Goal: Task Accomplishment & Management: Complete application form

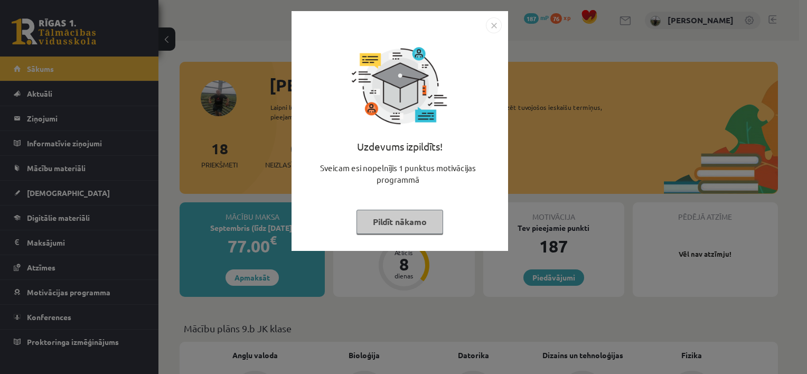
click at [408, 219] on button "Pildīt nākamo" at bounding box center [399, 222] width 87 height 24
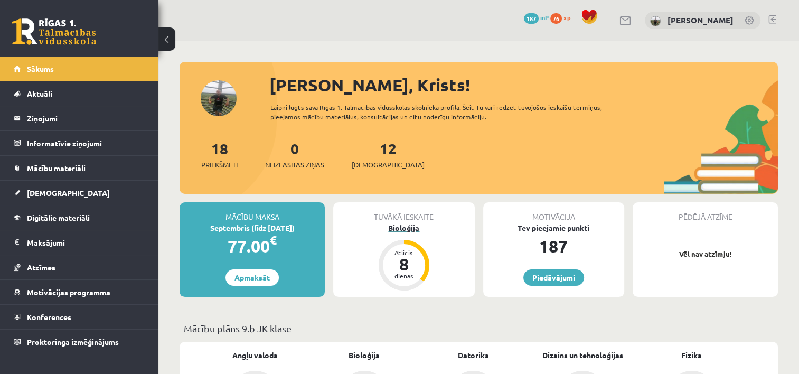
click at [410, 276] on div "dienas" at bounding box center [404, 275] width 32 height 6
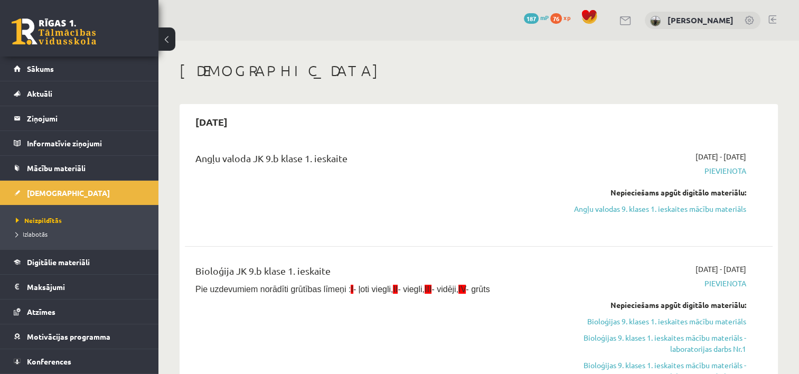
drag, startPoint x: 0, startPoint y: 0, endPoint x: 651, endPoint y: 291, distance: 713.4
click at [651, 291] on div "Bioloģija JK 9.b klase 1. ieskaite Pie uzdevumiem norādīti grūtības līmeņi : I …" at bounding box center [470, 330] width 567 height 133
drag, startPoint x: 651, startPoint y: 291, endPoint x: 608, endPoint y: 275, distance: 45.8
click at [608, 275] on div "2025-09-01 - 2025-09-15 Pievienota Nepieciešams apgūt digitālo materiālu: Biolo…" at bounding box center [659, 330] width 189 height 133
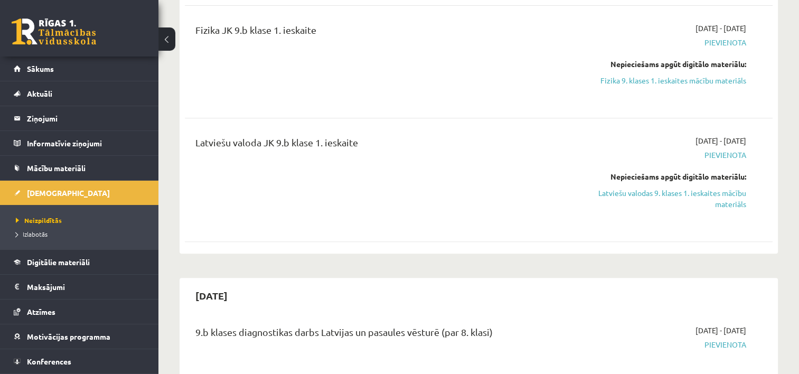
scroll to position [444, 0]
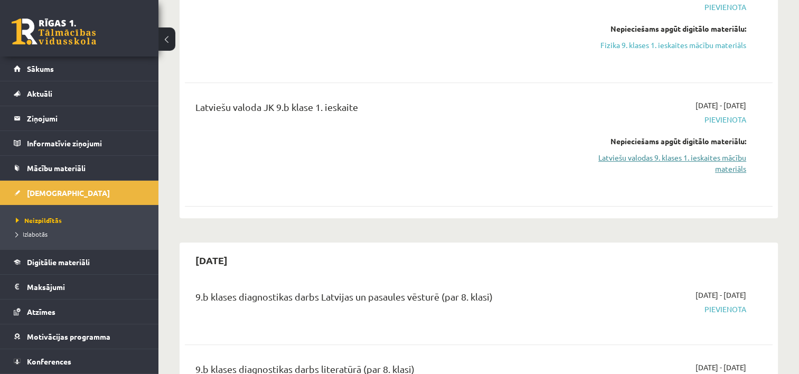
click at [723, 171] on link "Latviešu valodas 9. klases 1. ieskaites mācību materiāls" at bounding box center [659, 163] width 173 height 22
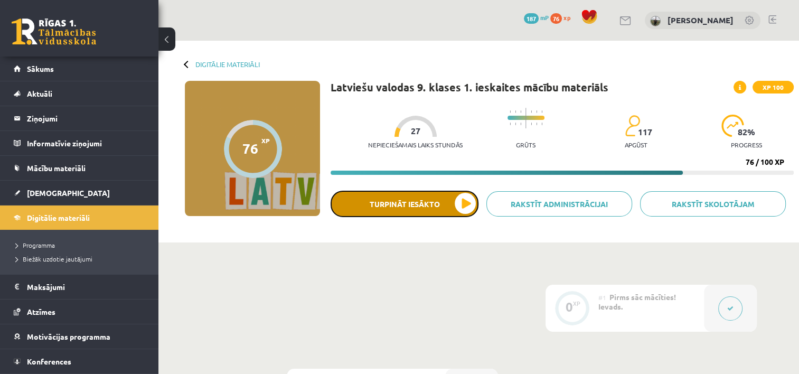
click at [451, 207] on button "Turpināt iesākto" at bounding box center [405, 204] width 148 height 26
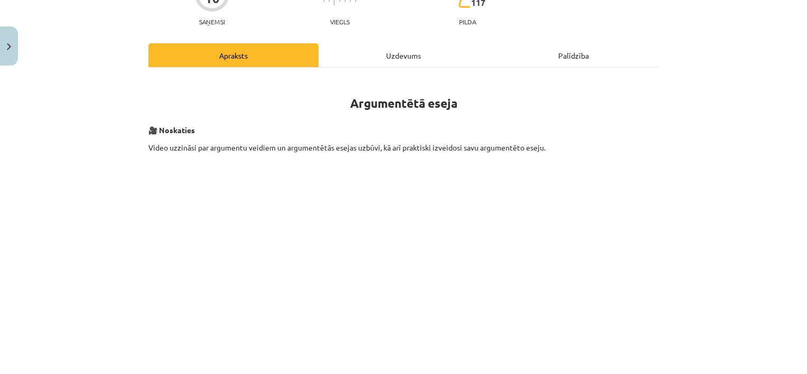
scroll to position [127, 0]
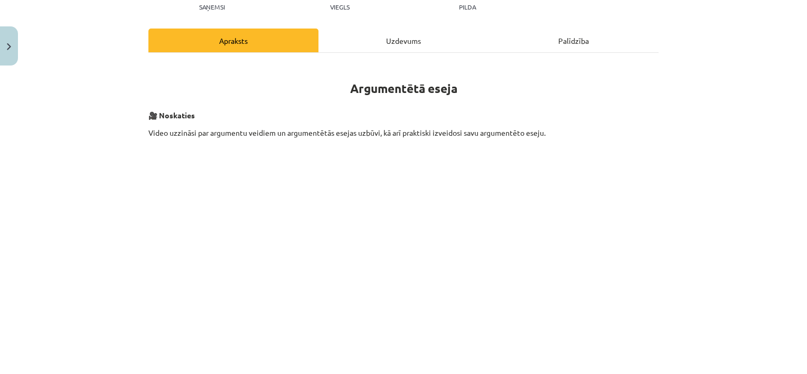
click at [545, 66] on h1 "Argumentētā eseja" at bounding box center [403, 78] width 510 height 33
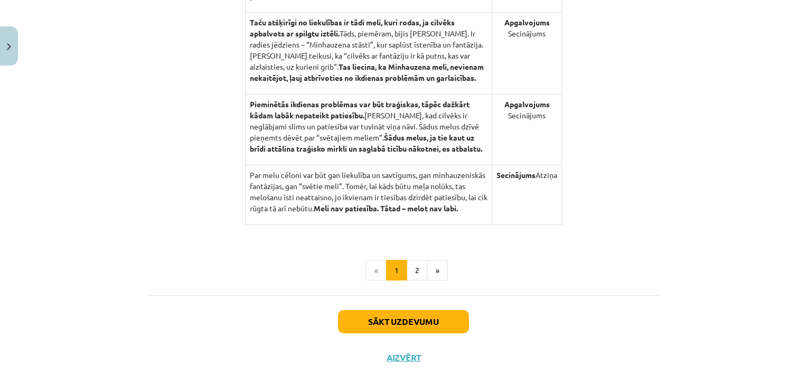
scroll to position [1131, 0]
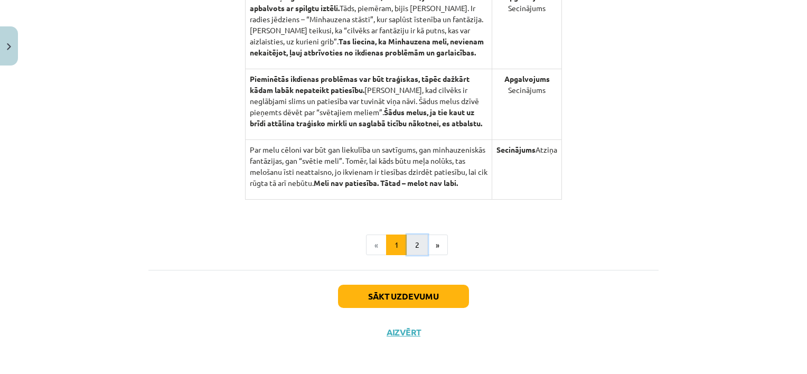
click at [412, 247] on button "2" at bounding box center [417, 244] width 21 height 21
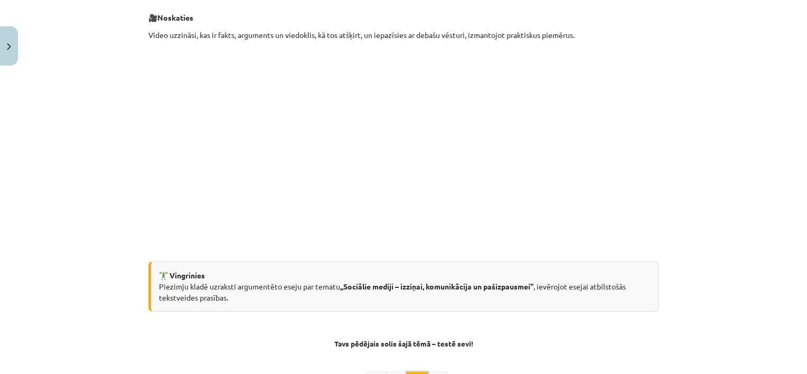
scroll to position [189, 0]
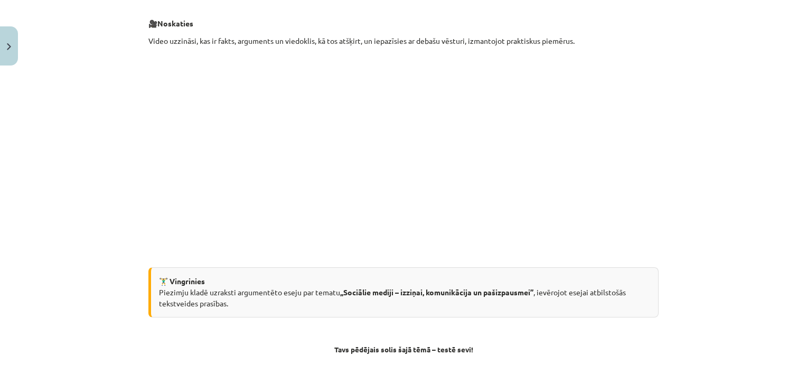
click at [726, 21] on div "Mācību tēma: Latviešu valodas 9. klases 1. ieskaites mācību materiāls #10 9. tē…" at bounding box center [403, 187] width 807 height 374
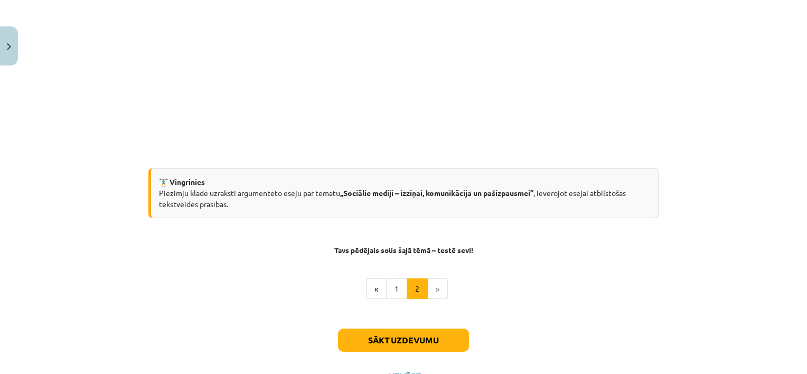
scroll to position [294, 0]
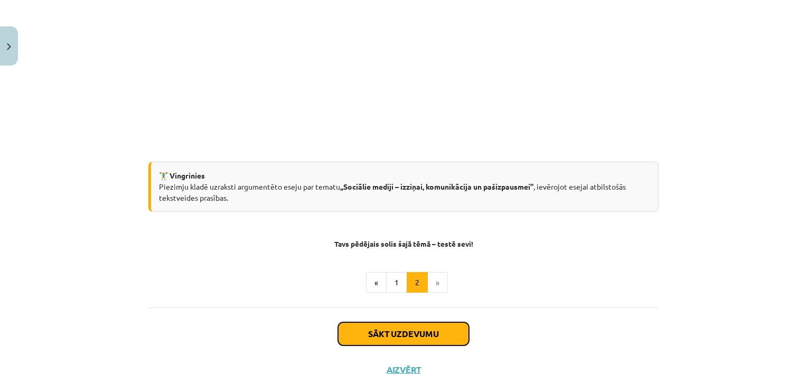
click at [425, 336] on button "Sākt uzdevumu" at bounding box center [403, 333] width 131 height 23
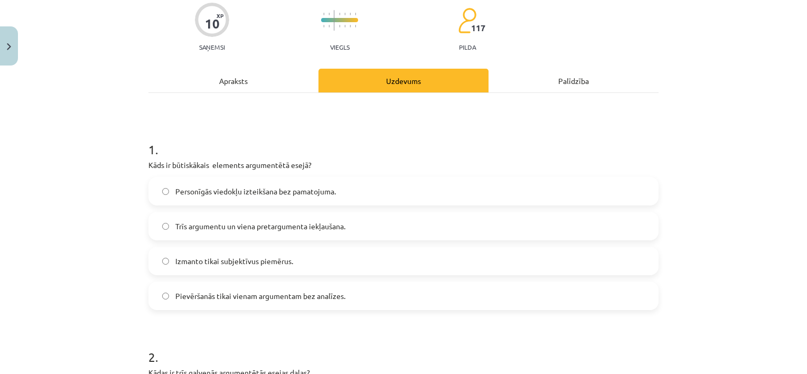
scroll to position [90, 0]
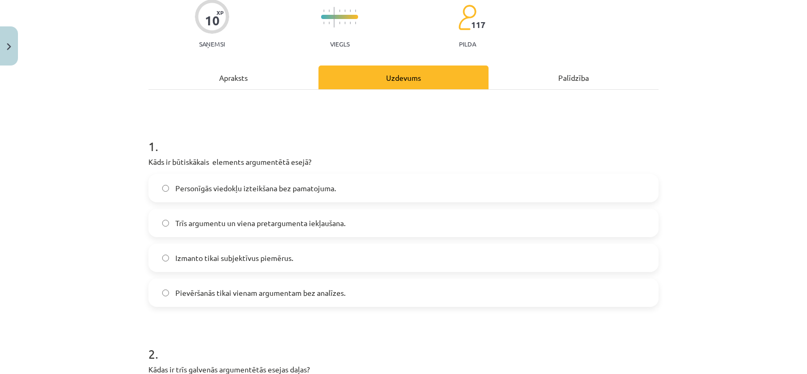
click at [194, 259] on span "Izmanto tikai subjektīvus piemērus." at bounding box center [234, 257] width 118 height 11
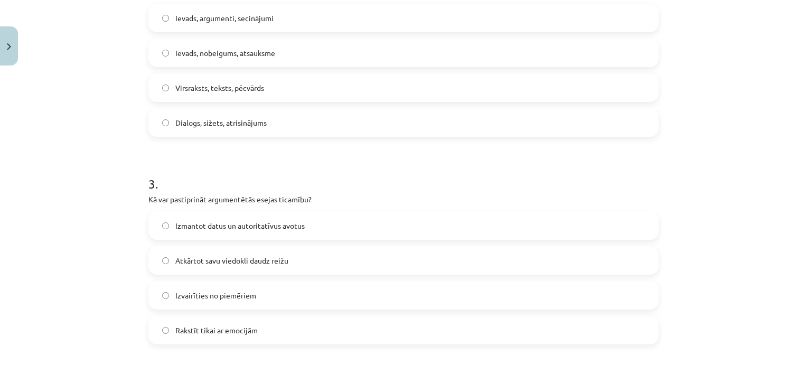
scroll to position [491, 0]
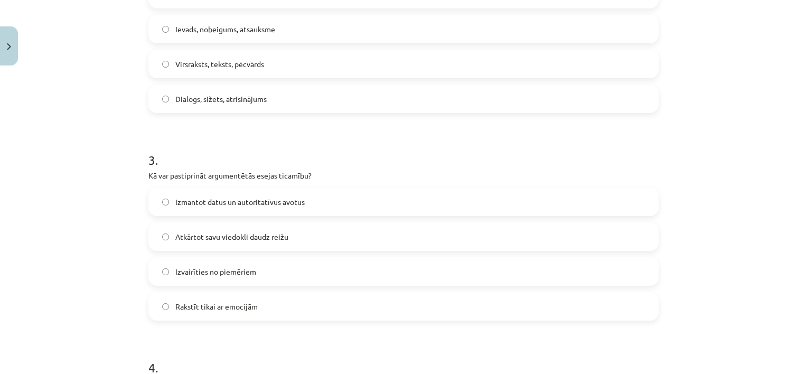
click at [798, 368] on div "Mācību tēma: Latviešu valodas 9. klases 1. ieskaites mācību materiāls #10 9. tē…" at bounding box center [403, 187] width 807 height 374
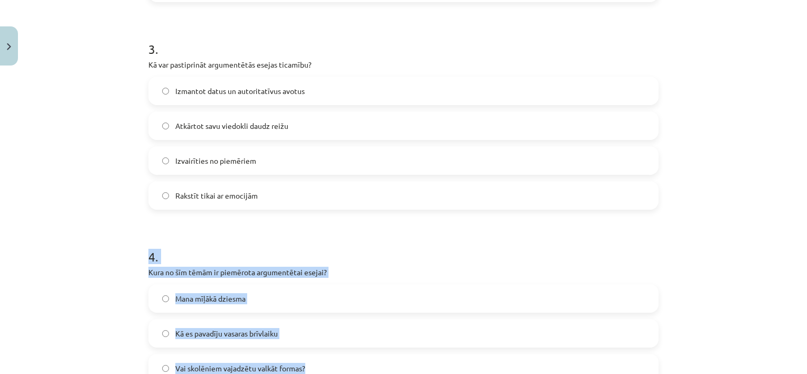
scroll to position [621, 0]
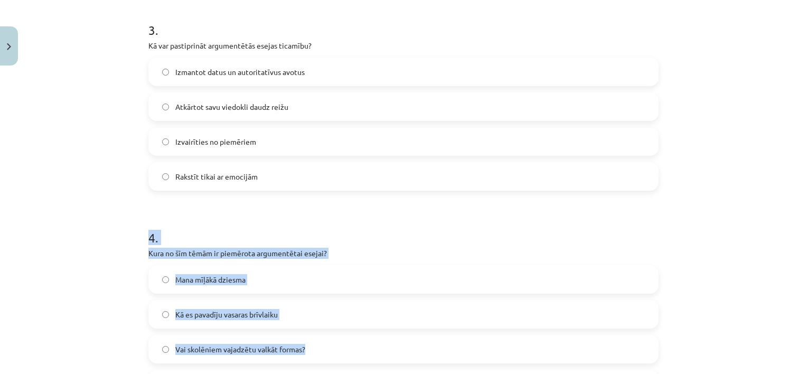
drag, startPoint x: 798, startPoint y: 368, endPoint x: 716, endPoint y: 331, distance: 90.5
click at [716, 331] on div "Mācību tēma: Latviešu valodas 9. klases 1. ieskaites mācību materiāls #10 9. tē…" at bounding box center [403, 187] width 807 height 374
click at [596, 269] on label "Mana mīļākā dziesma" at bounding box center [403, 279] width 508 height 26
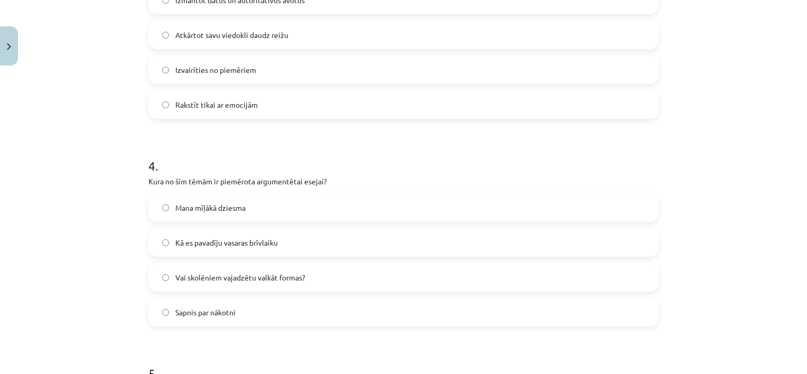
scroll to position [705, 0]
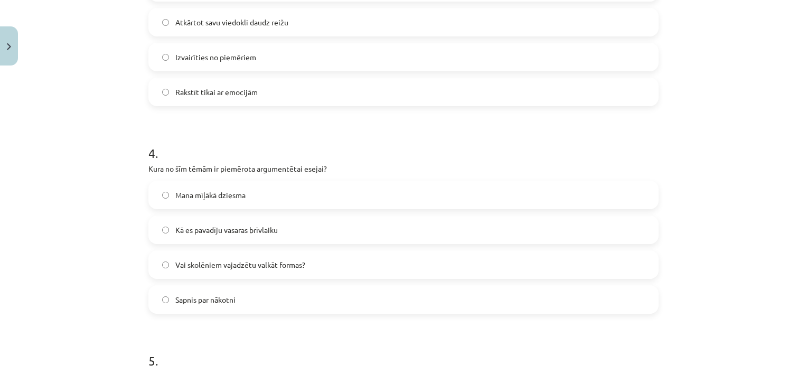
click at [258, 264] on span "Vai skolēniem vajadzētu valkāt formas?" at bounding box center [240, 264] width 130 height 11
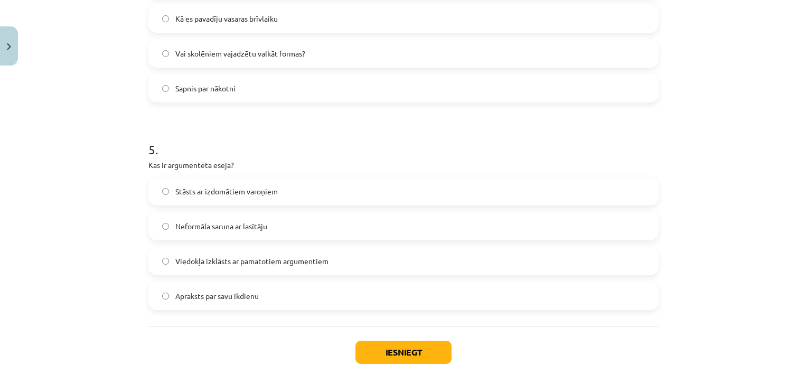
scroll to position [938, 0]
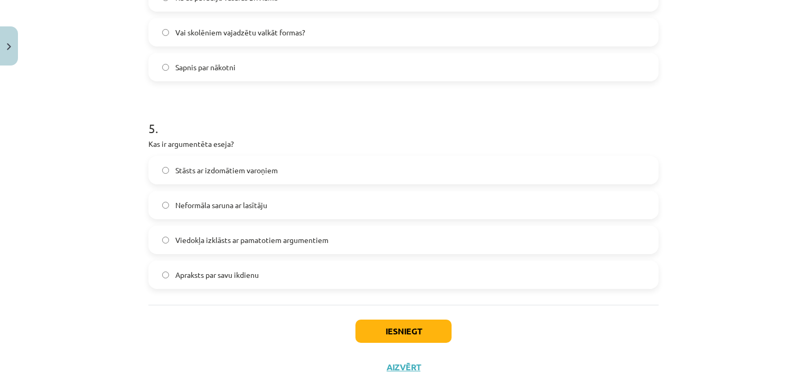
click at [170, 242] on label "Viedokļa izklāsts ar pamatotiem argumentiem" at bounding box center [403, 240] width 508 height 26
click at [383, 327] on button "Iesniegt" at bounding box center [403, 330] width 96 height 23
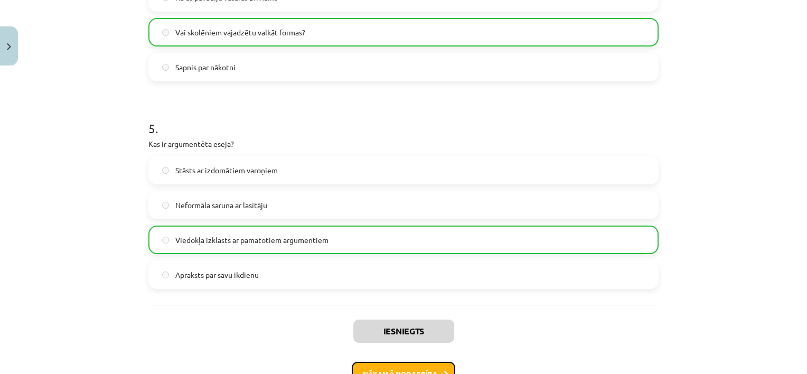
click at [397, 367] on button "Nākamā nodarbība" at bounding box center [404, 374] width 104 height 24
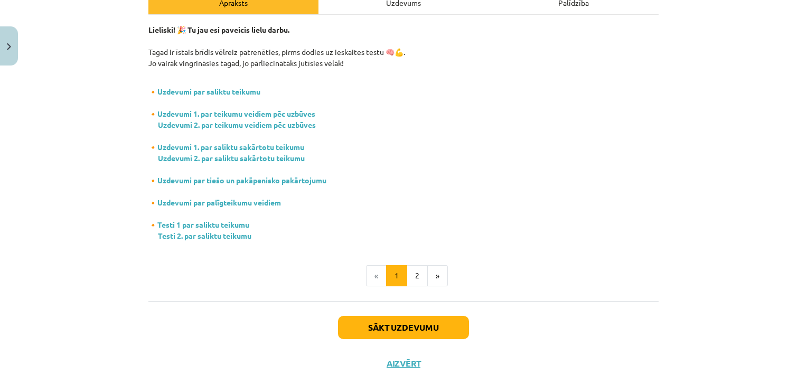
scroll to position [174, 0]
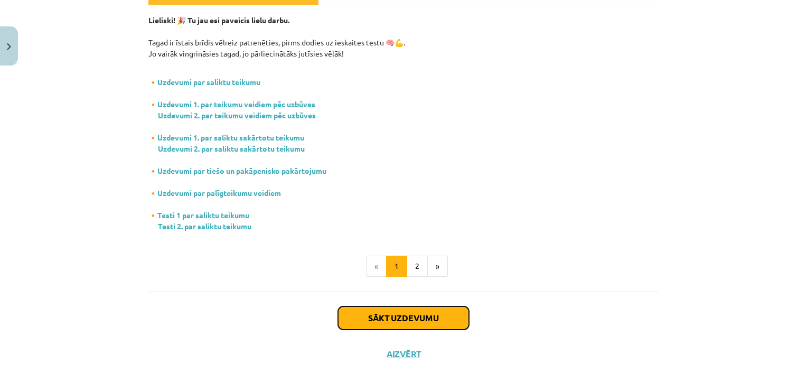
click at [378, 319] on button "Sākt uzdevumu" at bounding box center [403, 317] width 131 height 23
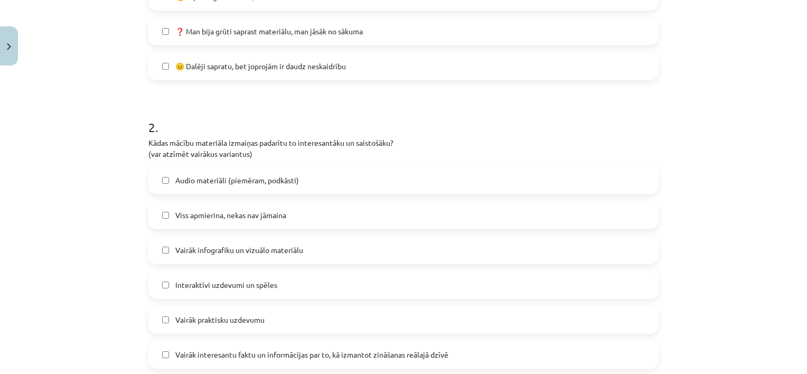
scroll to position [407, 0]
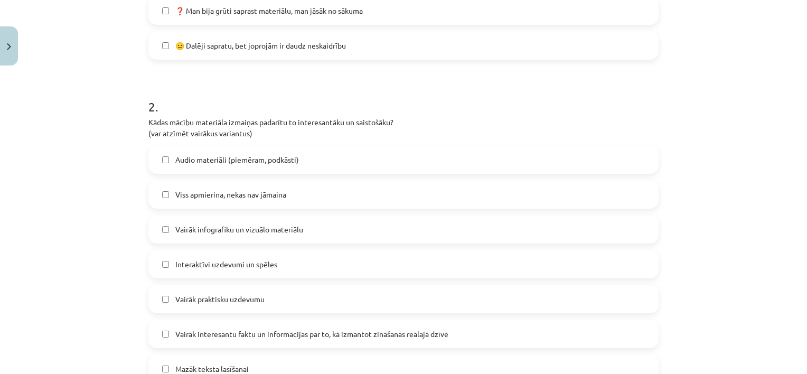
click at [176, 337] on span "Vairāk interesantu faktu un informācijas par to, kā izmantot zināšanas reālajā …" at bounding box center [311, 333] width 273 height 11
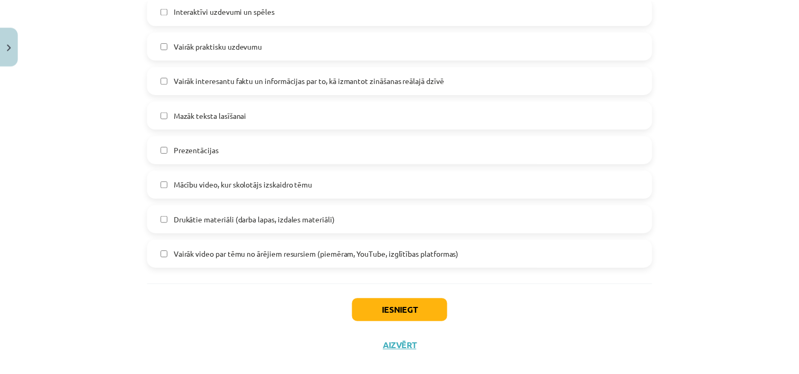
scroll to position [677, 0]
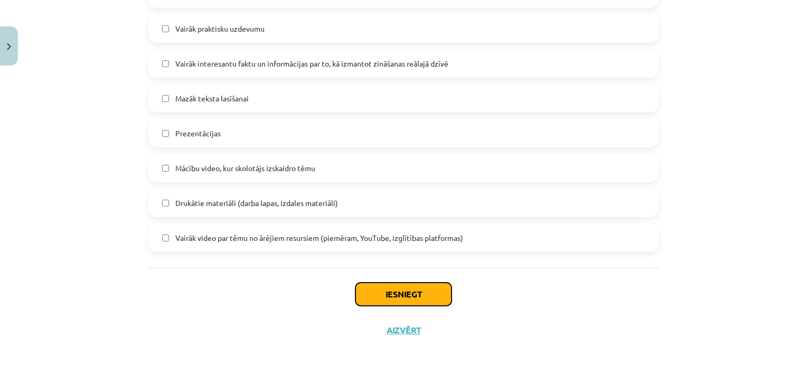
click at [402, 288] on button "Iesniegt" at bounding box center [403, 294] width 96 height 23
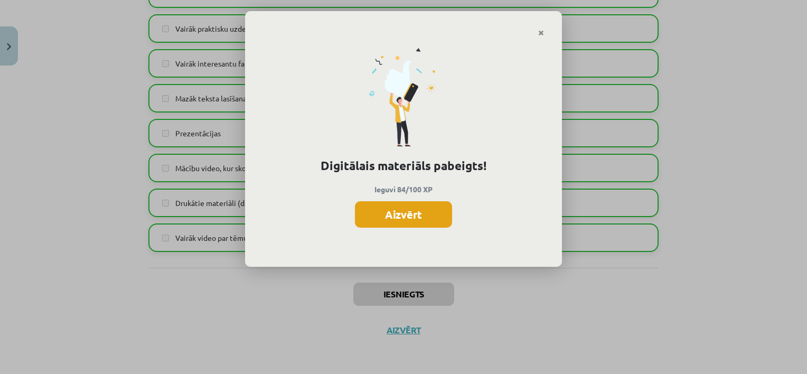
click at [389, 221] on button "Aizvērt" at bounding box center [403, 214] width 97 height 26
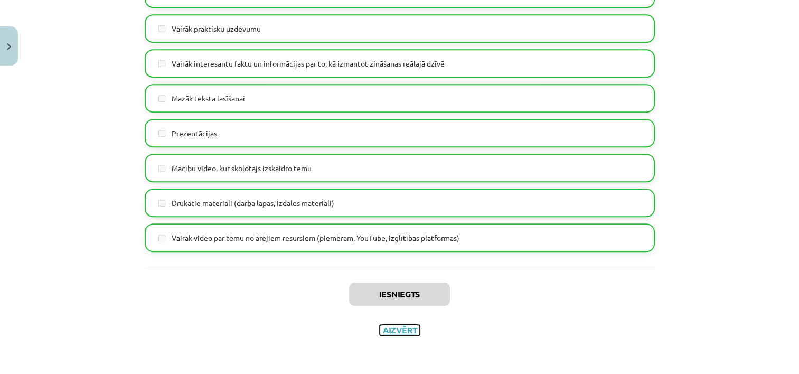
click at [387, 331] on button "Aizvērt" at bounding box center [400, 330] width 40 height 11
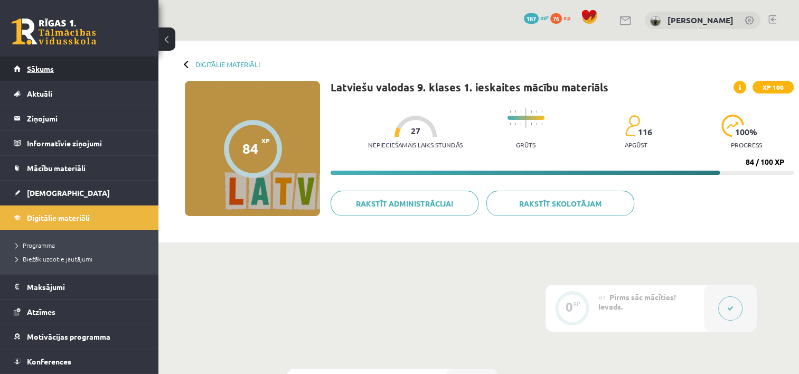
click at [36, 71] on span "Sākums" at bounding box center [40, 69] width 27 height 10
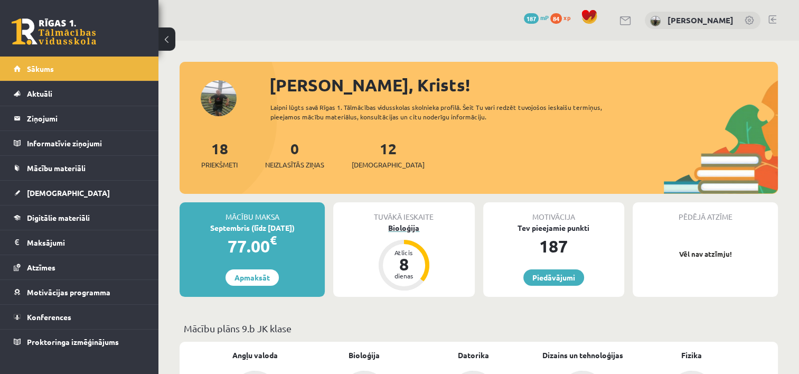
click at [399, 264] on div "8" at bounding box center [404, 264] width 32 height 17
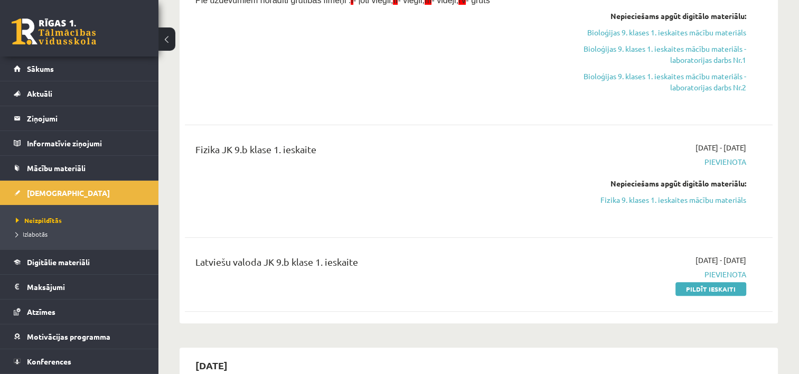
scroll to position [324, 0]
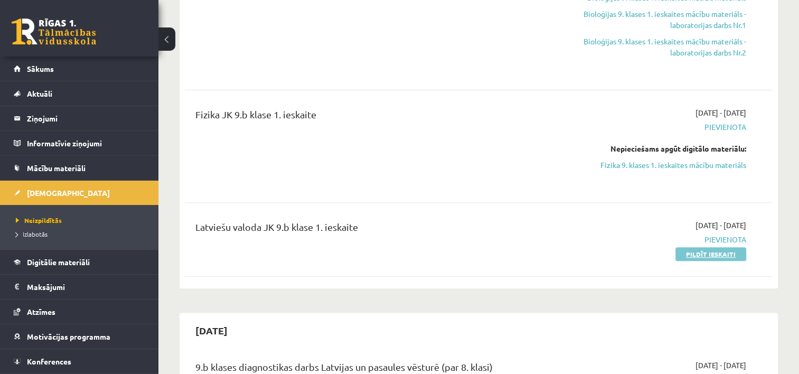
click at [695, 261] on link "Pildīt ieskaiti" at bounding box center [710, 254] width 71 height 14
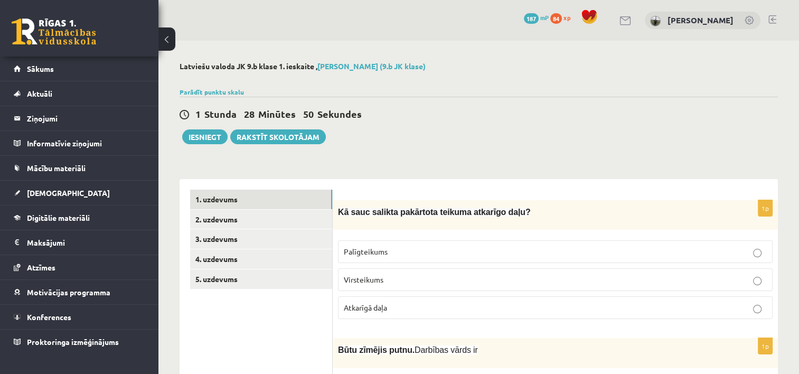
click at [422, 308] on p "Atkarīgā daļa" at bounding box center [555, 307] width 423 height 11
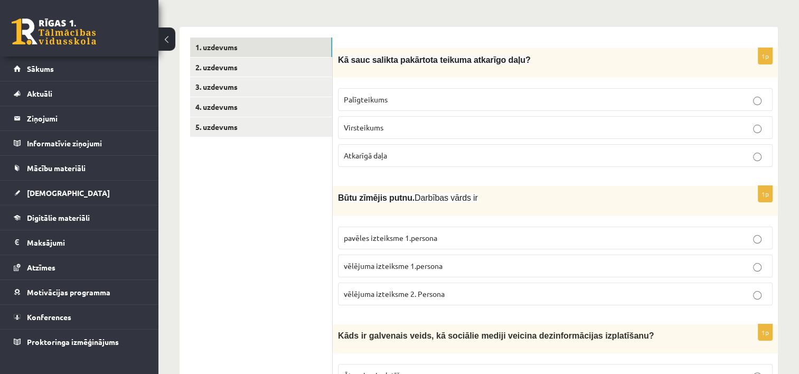
scroll to position [169, 0]
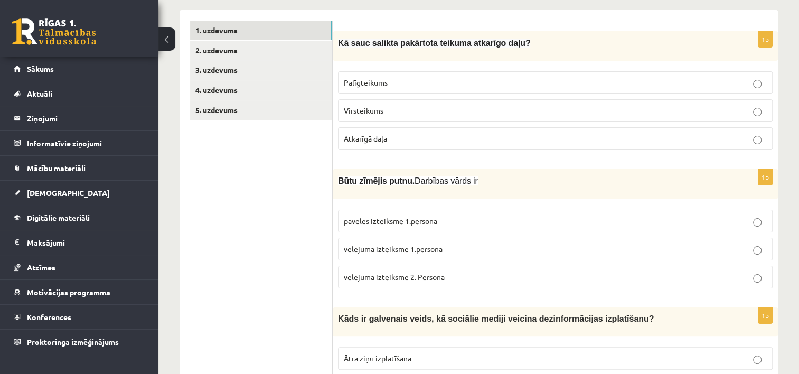
click at [501, 247] on p "vēlējuma izteiksme 1.persona" at bounding box center [555, 248] width 423 height 11
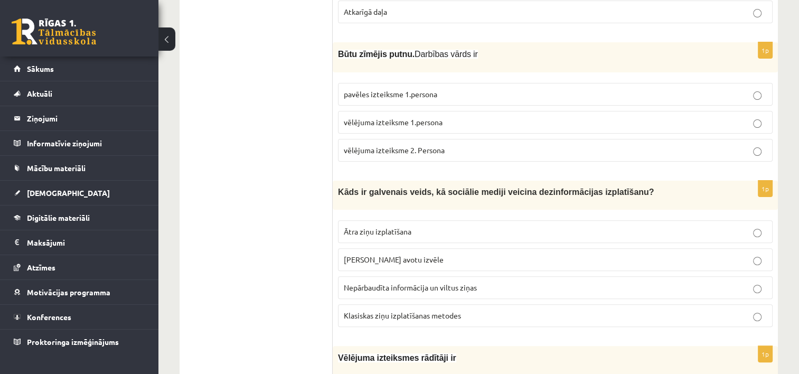
scroll to position [317, 0]
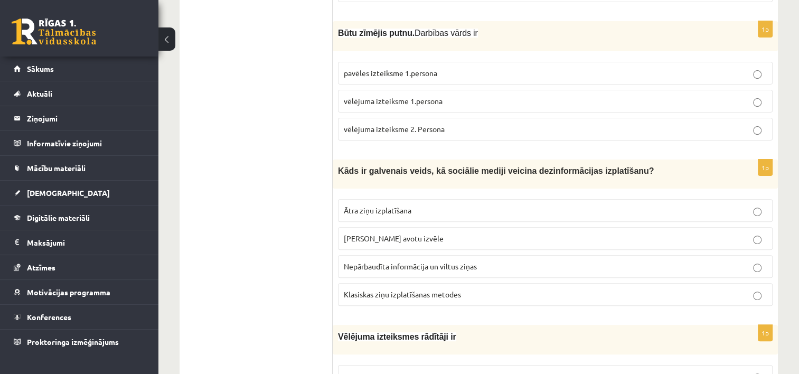
click at [471, 262] on span "Nepārbaudīta informācija un viltus ziņas" at bounding box center [410, 266] width 133 height 10
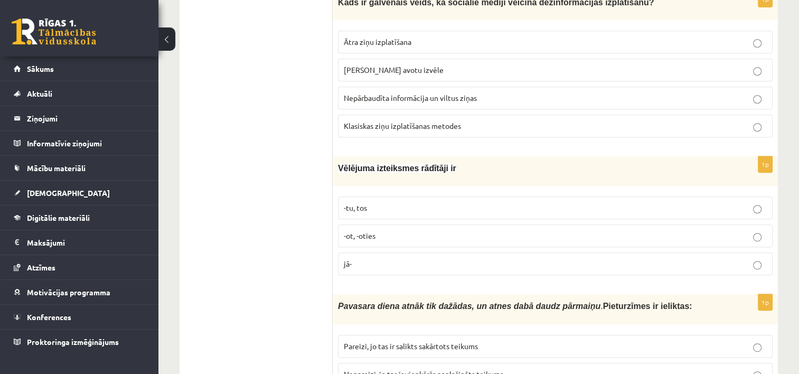
scroll to position [486, 0]
click at [437, 202] on p "-tu, tos" at bounding box center [555, 207] width 423 height 11
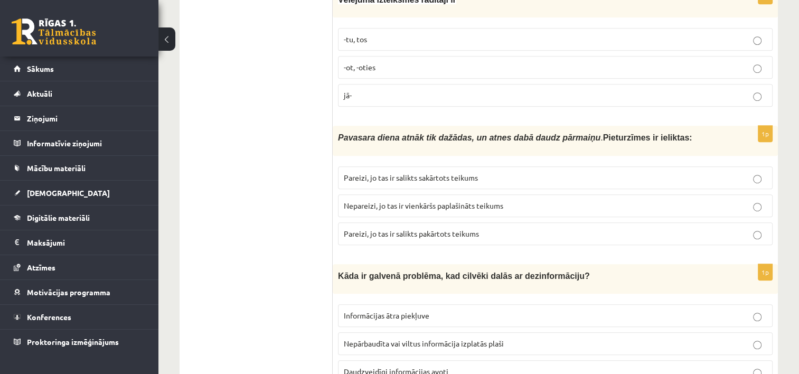
scroll to position [655, 0]
click at [526, 199] on p "Nepareizi, jo tas ir vienkāršs paplašināts teikums" at bounding box center [555, 204] width 423 height 11
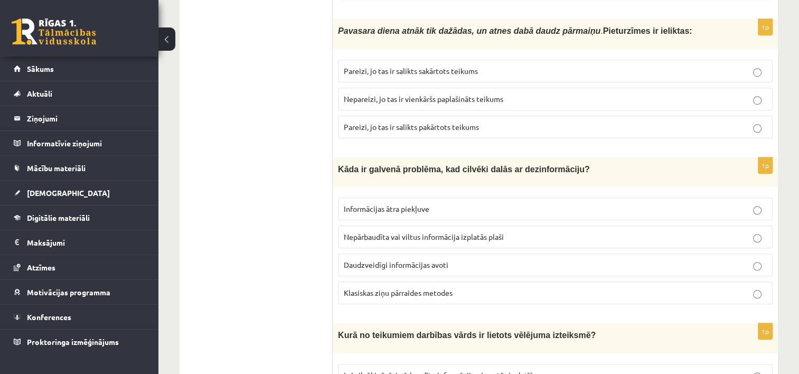
scroll to position [782, 0]
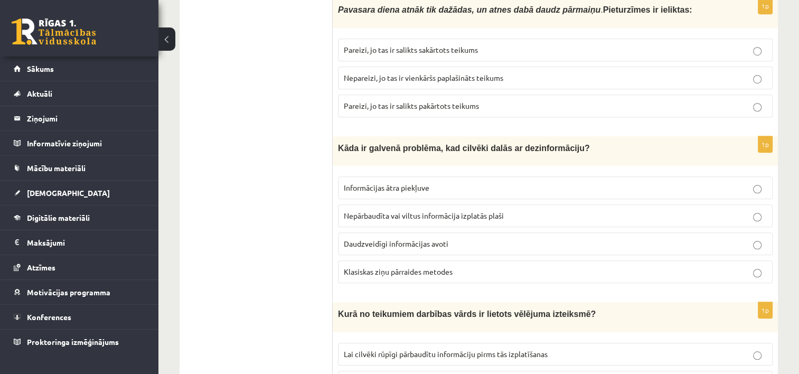
click at [519, 210] on p "Nepārbaudīta vai viltus informācija izplatās plaši" at bounding box center [555, 215] width 423 height 11
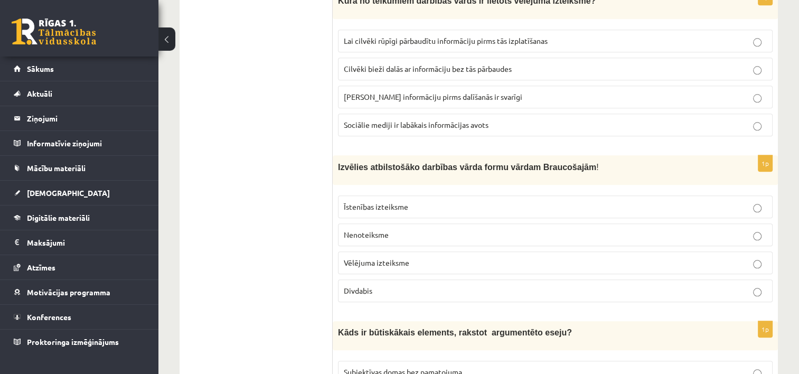
scroll to position [1098, 0]
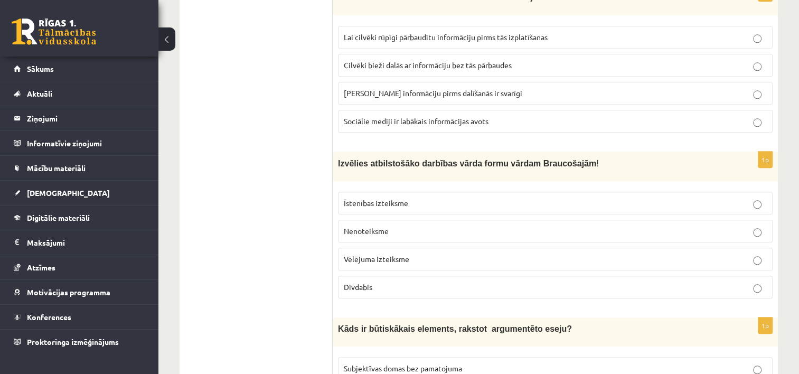
click at [440, 197] on p "Īstenības izteiksme" at bounding box center [555, 202] width 423 height 11
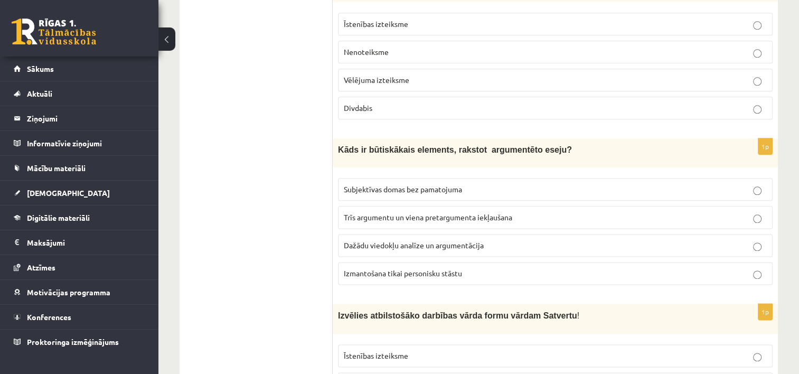
scroll to position [1288, 0]
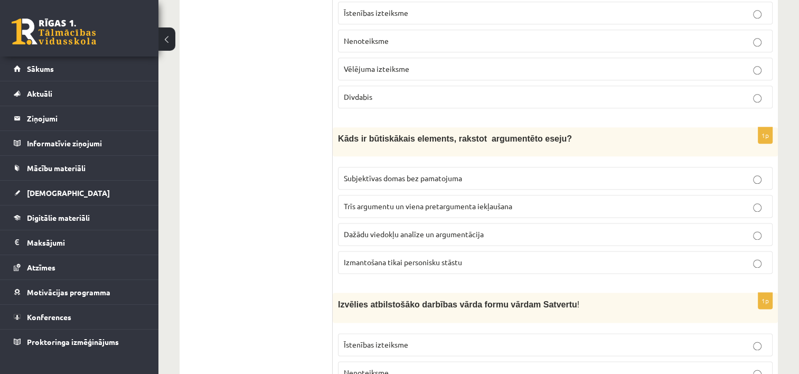
click at [503, 229] on p "Dažādu viedokļu analīze un argumentācija" at bounding box center [555, 234] width 423 height 11
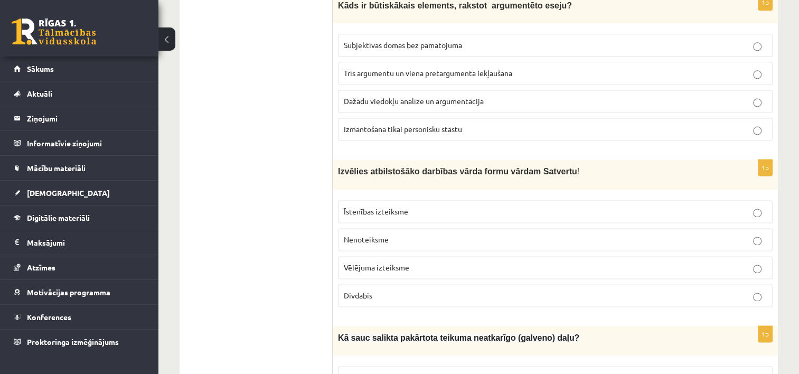
scroll to position [1436, 0]
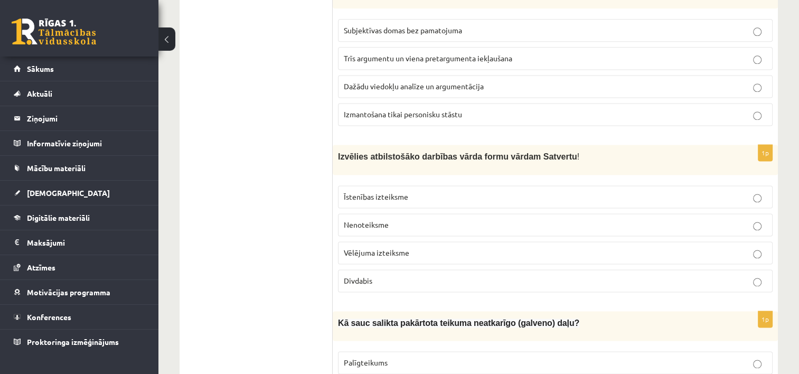
click at [427, 247] on p "Vēlējuma izteiksme" at bounding box center [555, 252] width 423 height 11
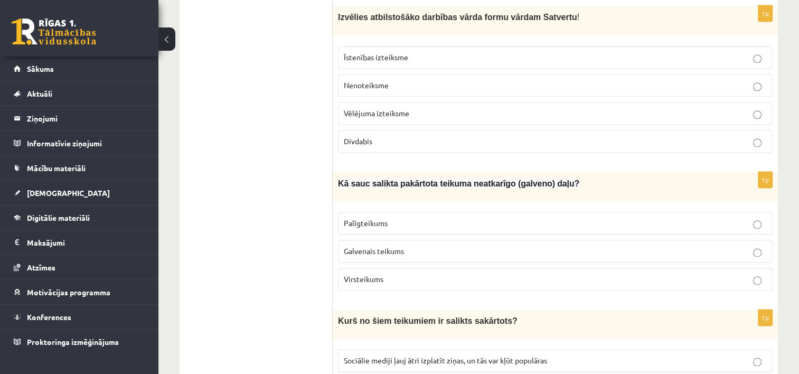
scroll to position [1584, 0]
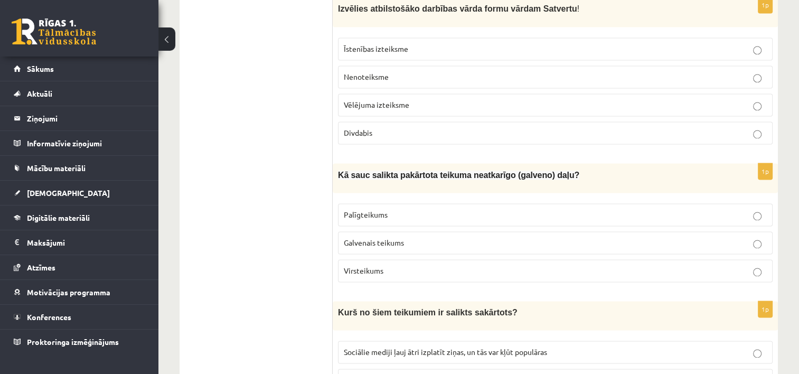
click at [457, 237] on p "Galvenais teikums" at bounding box center [555, 242] width 423 height 11
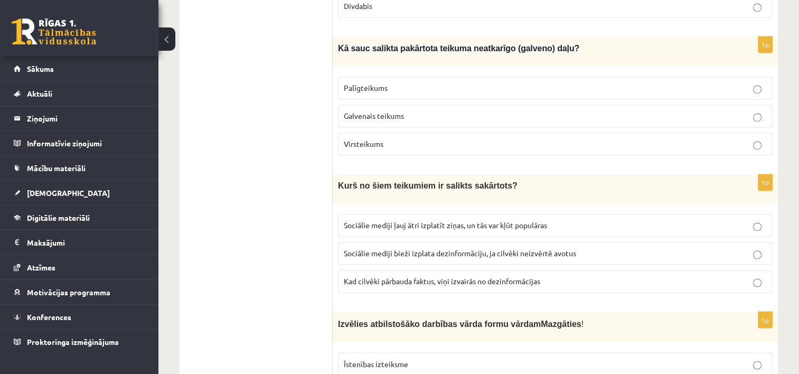
scroll to position [1732, 0]
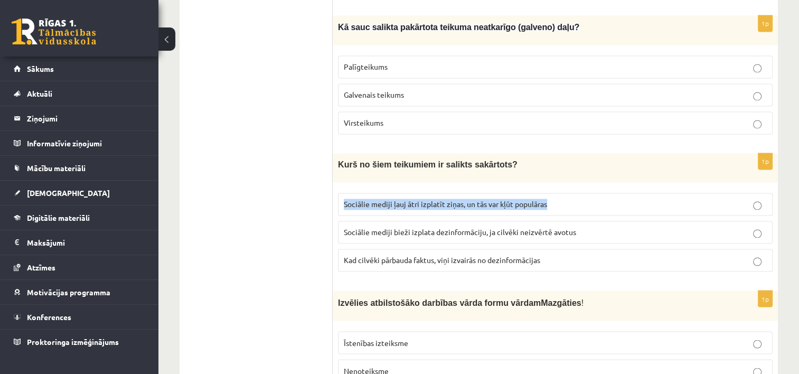
click at [759, 193] on label "Sociālie mediji ļauj ātri izplatīt ziņas, un tās var kļūt populāras" at bounding box center [555, 204] width 435 height 23
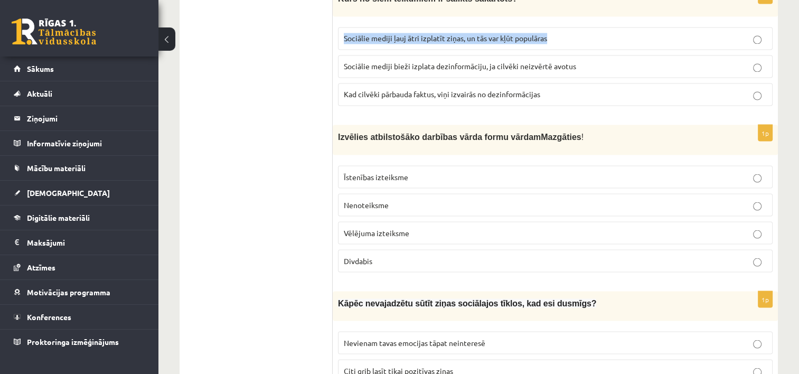
scroll to position [1901, 0]
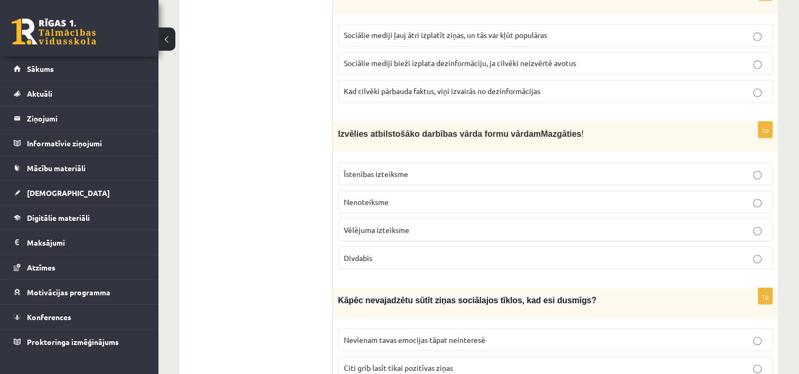
click at [438, 168] on p "Īstenības izteiksme" at bounding box center [555, 173] width 423 height 11
click at [422, 190] on label "Nenoteiksme" at bounding box center [555, 201] width 435 height 23
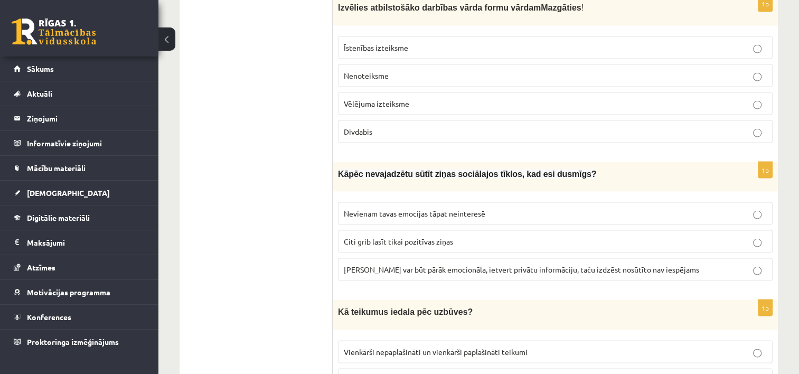
scroll to position [2028, 0]
click at [617, 264] on span "Ziņa var būt pārāk emocionāla, ietvert privātu informāciju, taču izdzēst nosūtī…" at bounding box center [521, 269] width 355 height 10
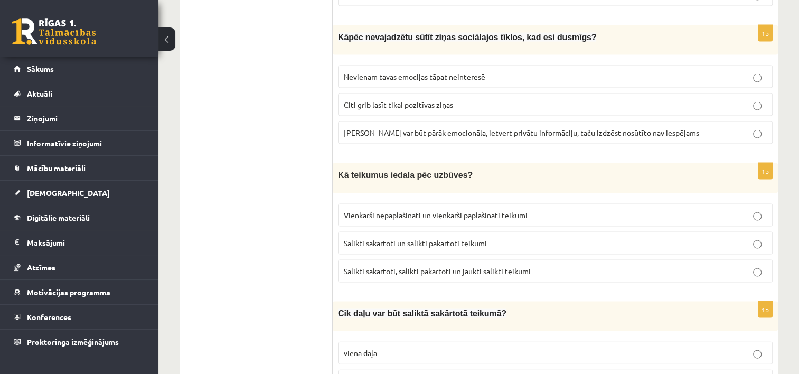
scroll to position [2176, 0]
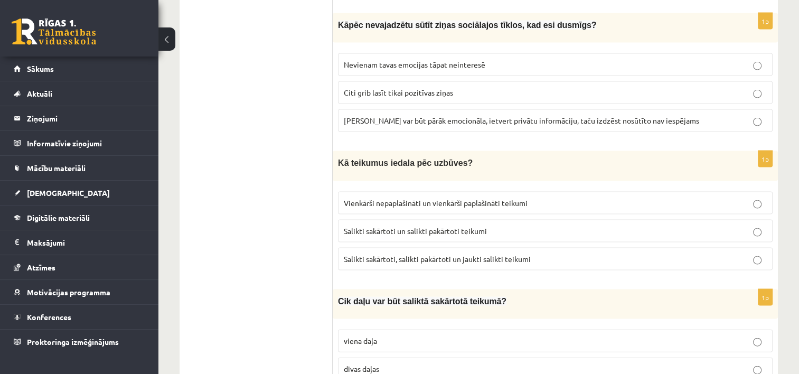
click at [577, 253] on p "Salikti sakārtoti, salikti pakārtoti un jaukti salikti teikumi" at bounding box center [555, 258] width 423 height 11
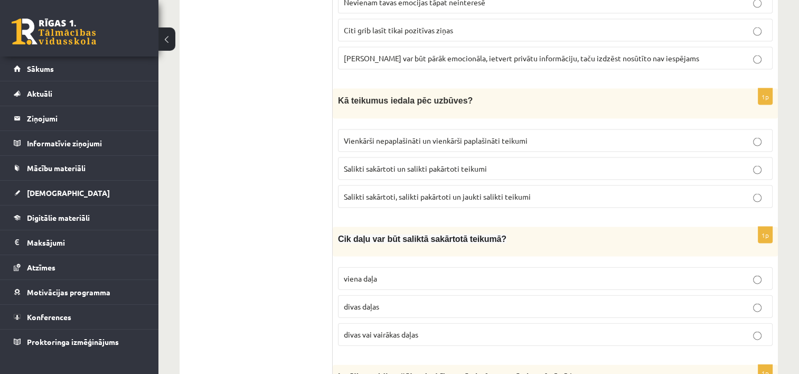
scroll to position [2239, 0]
click at [393, 300] on p "divas daļas" at bounding box center [555, 305] width 423 height 11
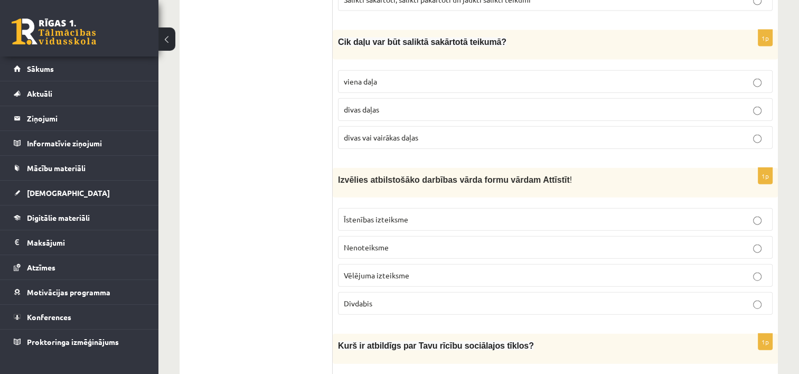
scroll to position [2450, 0]
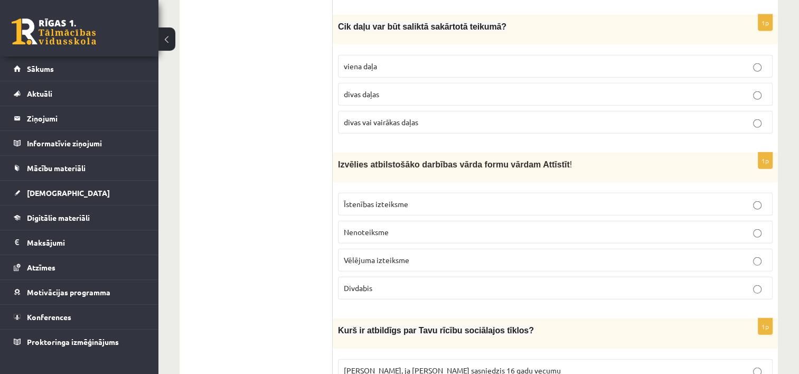
click at [416, 199] on p "Īstenības izteiksme" at bounding box center [555, 204] width 423 height 11
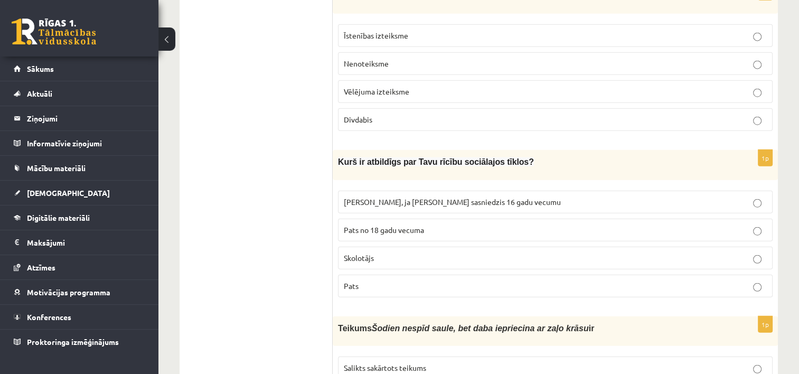
scroll to position [2619, 0]
click at [392, 280] on p "Pats" at bounding box center [555, 285] width 423 height 11
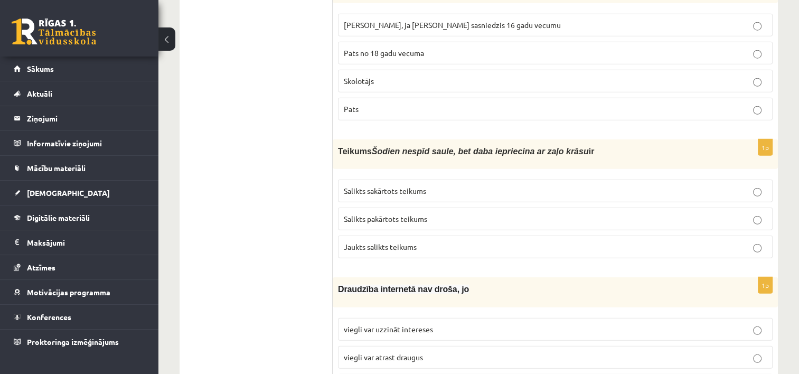
scroll to position [2809, 0]
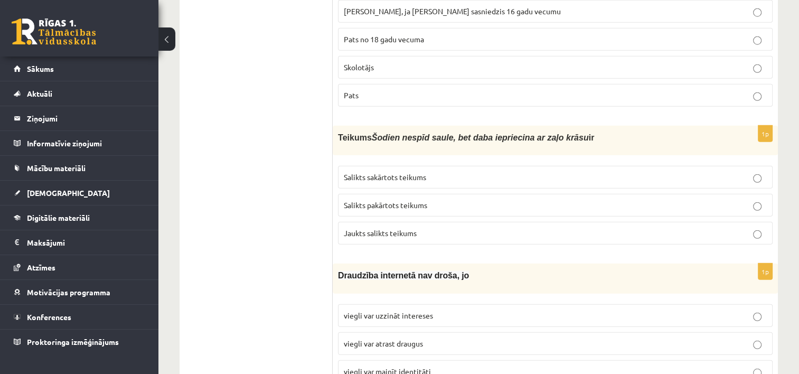
click at [406, 172] on span "Salikts sakārtots teikums" at bounding box center [385, 177] width 82 height 10
click at [586, 366] on p "viegli var mainīt identitāti" at bounding box center [555, 371] width 423 height 11
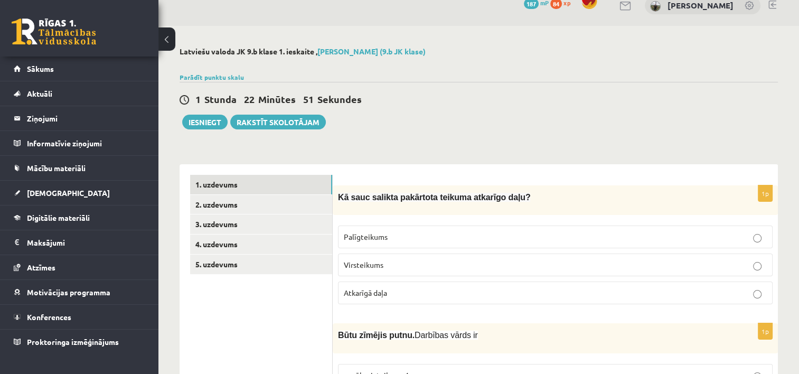
scroll to position [0, 0]
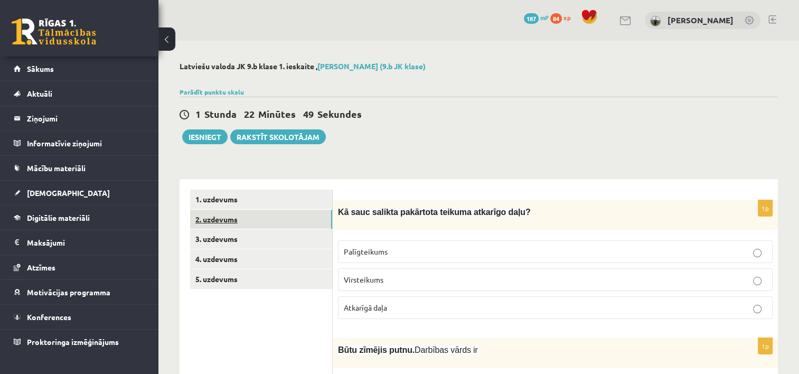
click at [209, 227] on link "2. uzdevums" at bounding box center [261, 220] width 142 height 20
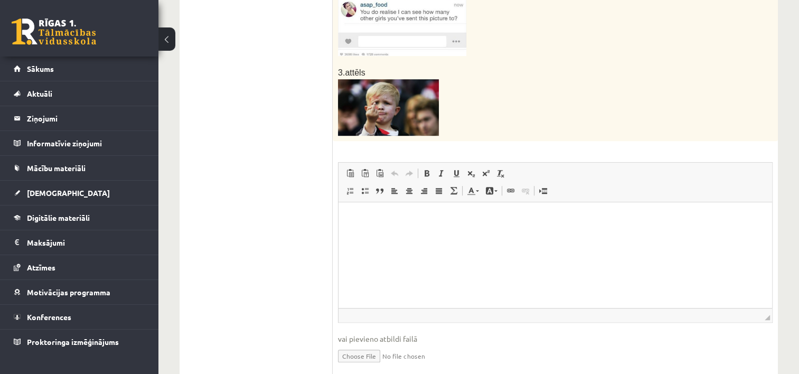
scroll to position [638, 0]
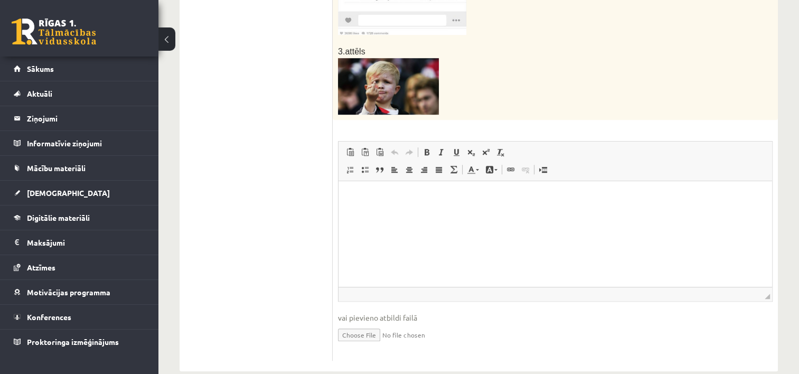
click at [360, 213] on html at bounding box center [555, 197] width 434 height 32
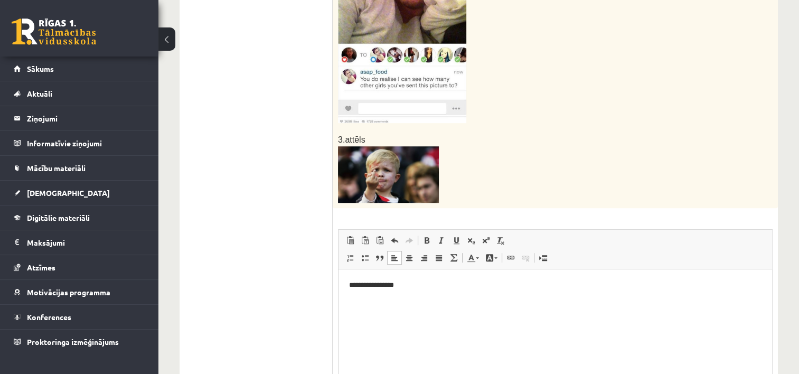
scroll to position [553, 0]
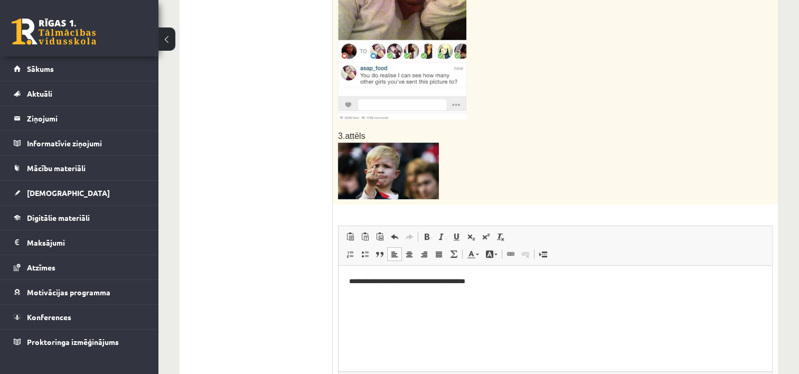
click at [495, 280] on p "**********" at bounding box center [555, 281] width 413 height 11
click at [660, 297] on html "**********" at bounding box center [555, 281] width 434 height 32
click at [352, 297] on html "**********" at bounding box center [555, 281] width 434 height 32
click at [702, 280] on p "**********" at bounding box center [555, 281] width 413 height 11
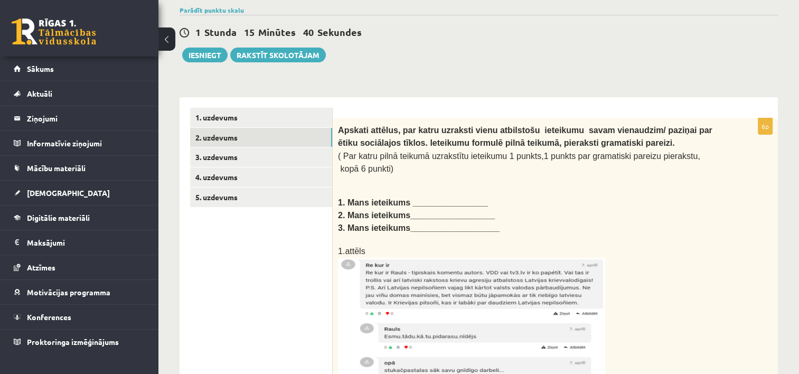
scroll to position [75, 0]
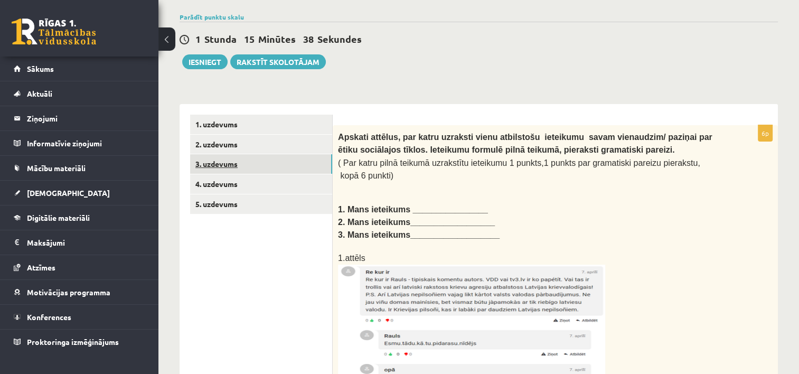
click at [224, 164] on link "3. uzdevums" at bounding box center [261, 164] width 142 height 20
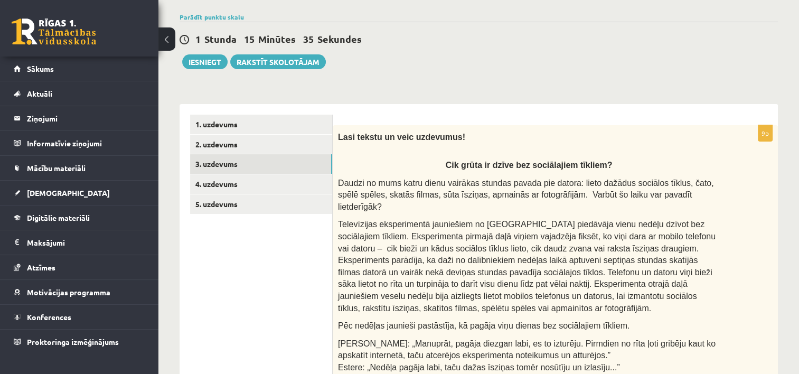
scroll to position [0, 0]
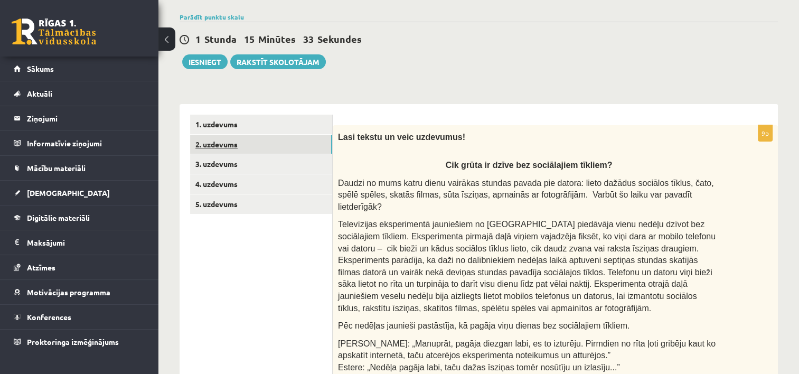
click at [250, 143] on link "2. uzdevums" at bounding box center [261, 145] width 142 height 20
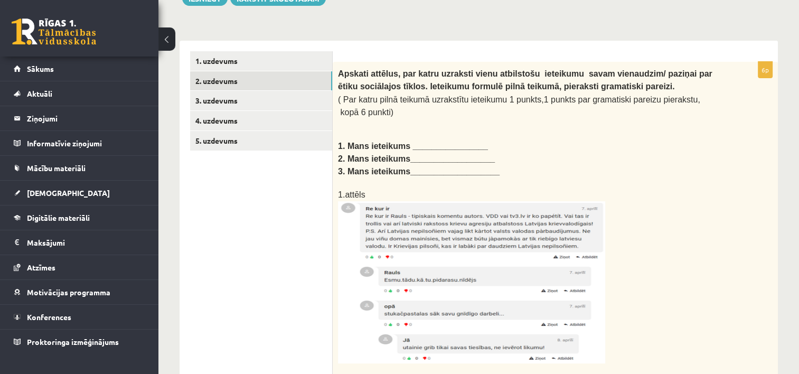
scroll to position [124, 0]
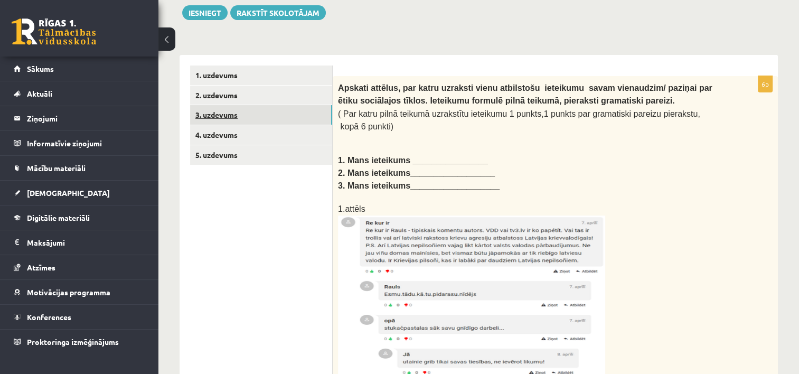
click at [211, 110] on link "3. uzdevums" at bounding box center [261, 115] width 142 height 20
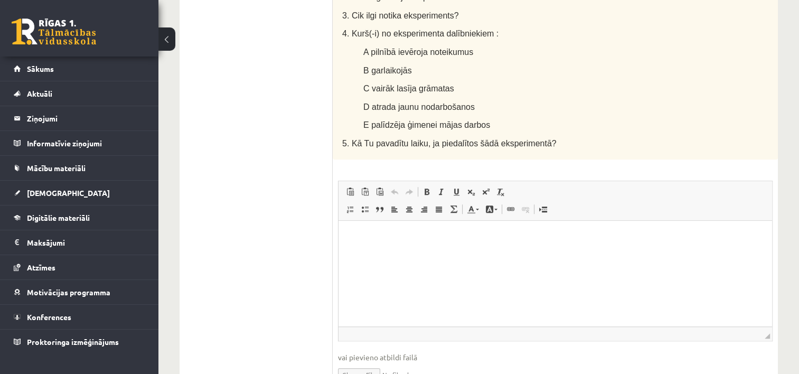
scroll to position [786, 0]
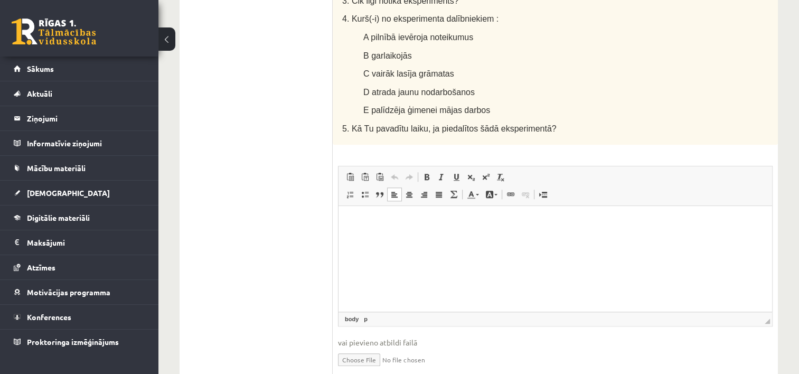
click at [500, 238] on html at bounding box center [555, 222] width 434 height 32
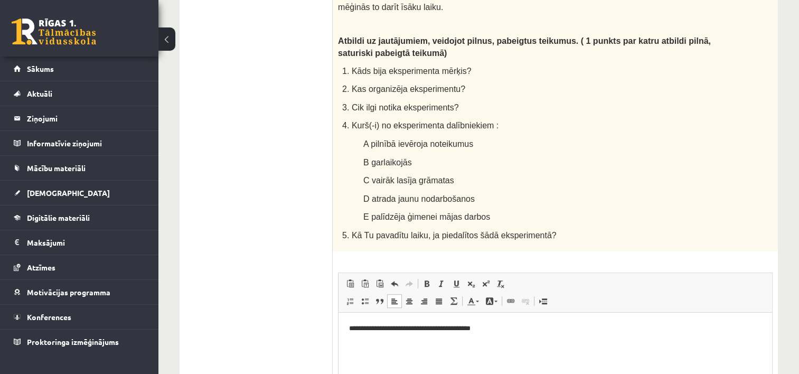
scroll to position [694, 0]
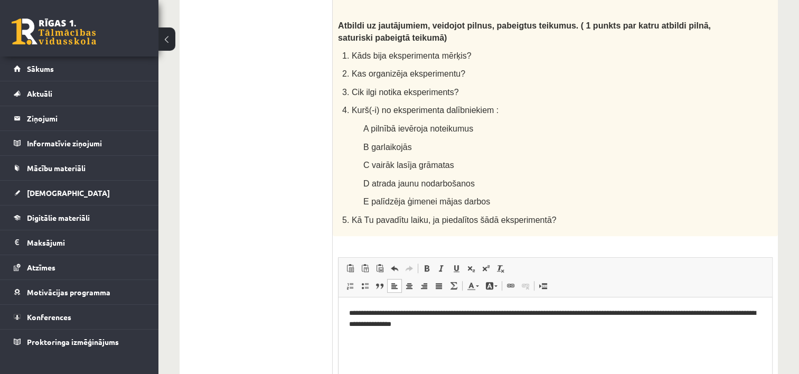
click at [475, 314] on p "**********" at bounding box center [555, 319] width 413 height 22
click at [464, 312] on p "**********" at bounding box center [555, 319] width 413 height 22
click at [472, 328] on p "**********" at bounding box center [555, 319] width 413 height 22
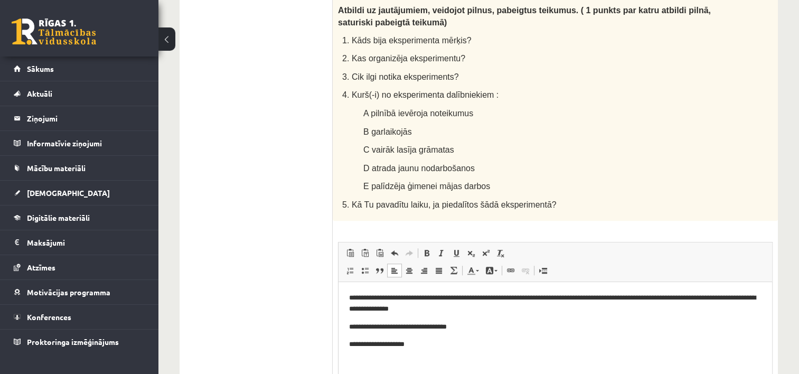
scroll to position [716, 0]
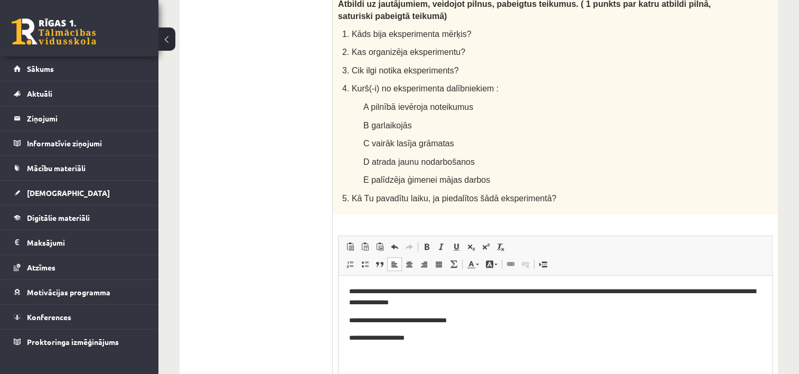
click at [502, 354] on html "**********" at bounding box center [555, 315] width 434 height 79
click at [353, 318] on p "**********" at bounding box center [555, 320] width 413 height 11
click at [367, 318] on p "**********" at bounding box center [555, 320] width 413 height 11
click at [358, 337] on p "**********" at bounding box center [555, 338] width 413 height 11
click at [354, 339] on p "**********" at bounding box center [555, 338] width 413 height 11
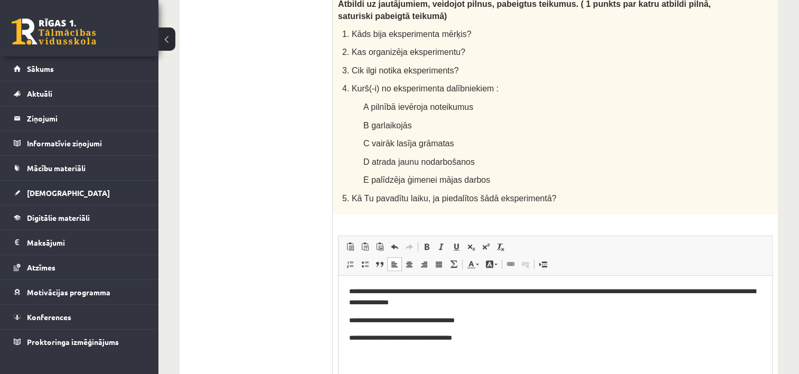
click at [494, 336] on p "**********" at bounding box center [555, 338] width 413 height 11
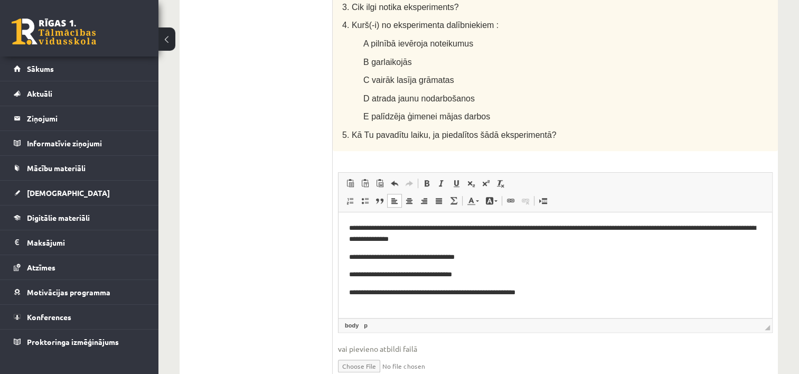
scroll to position [782, 0]
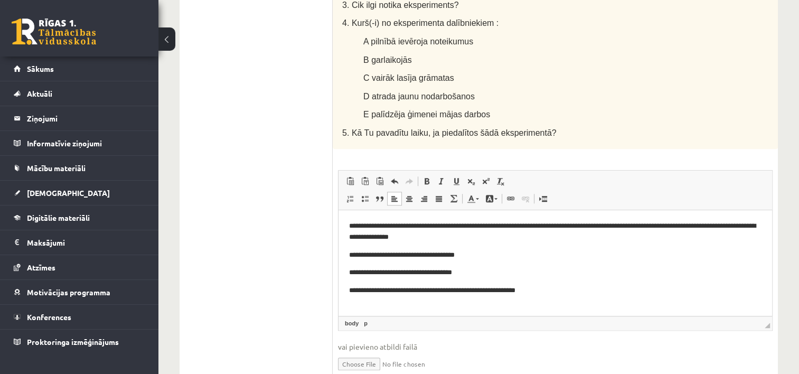
click at [379, 294] on p "**********" at bounding box center [555, 290] width 413 height 11
click at [380, 292] on p "**********" at bounding box center [555, 290] width 413 height 11
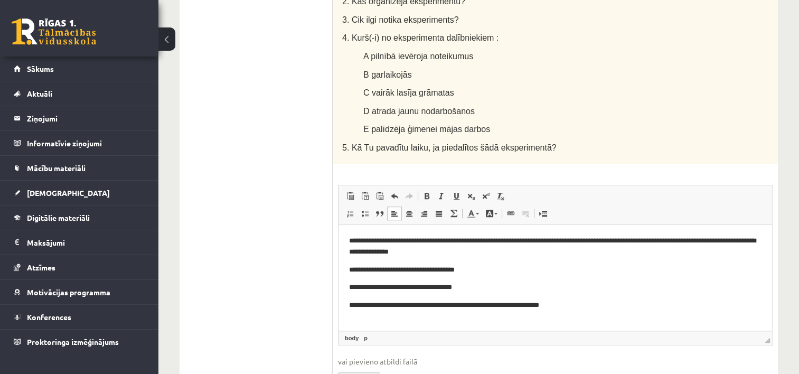
scroll to position [767, 0]
click at [588, 306] on p "**********" at bounding box center [555, 304] width 413 height 11
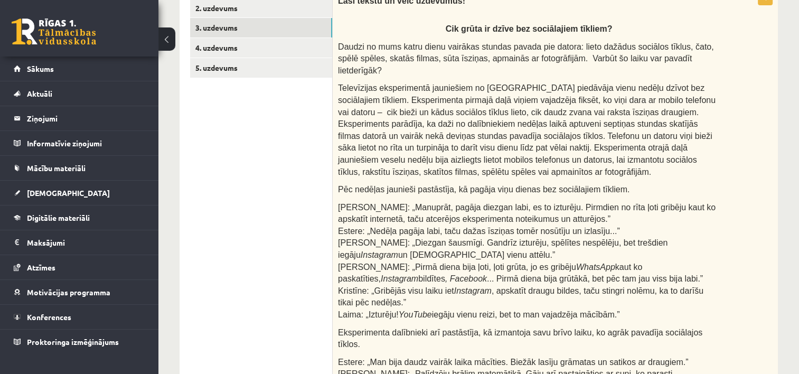
scroll to position [140, 0]
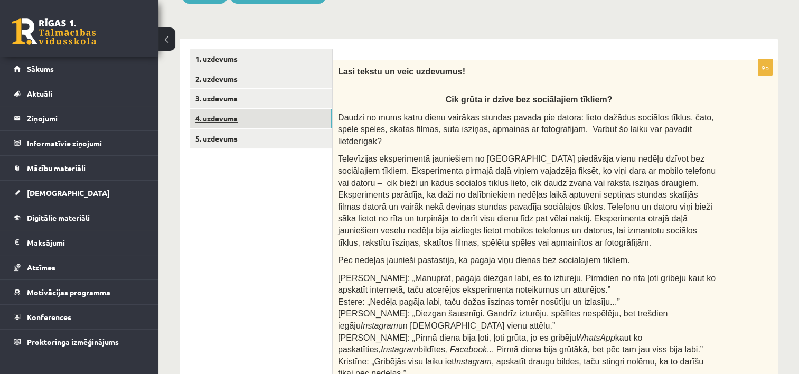
click at [208, 124] on link "4. uzdevums" at bounding box center [261, 119] width 142 height 20
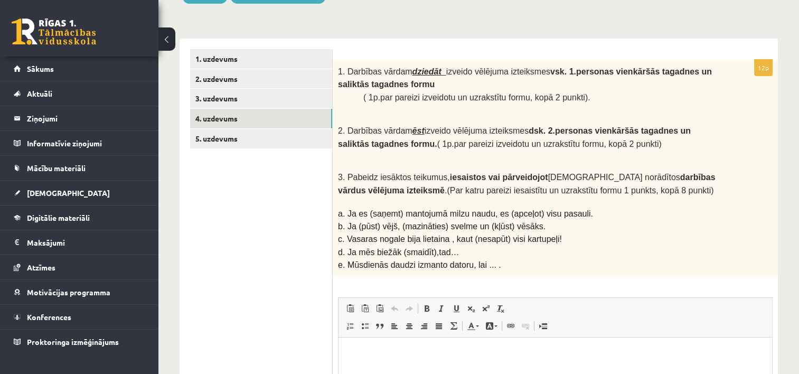
scroll to position [0, 0]
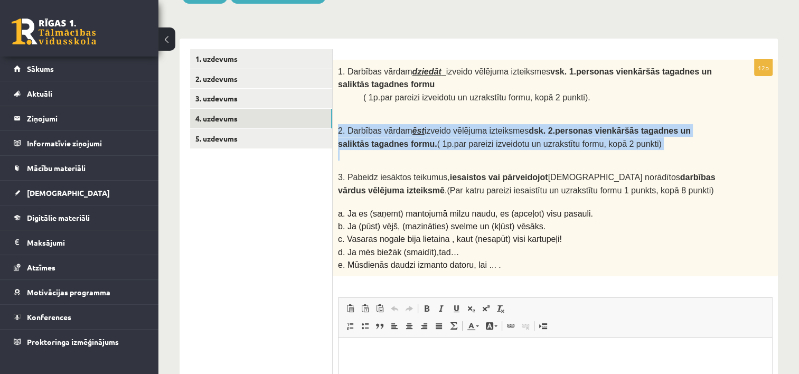
drag, startPoint x: 389, startPoint y: 117, endPoint x: 422, endPoint y: 150, distance: 47.1
click at [422, 150] on div "1. Darbības vārdam dziedāt izveido vēlējuma izteiksmes vsk. 1.personas vienkārš…" at bounding box center [555, 168] width 445 height 217
click at [422, 150] on p at bounding box center [529, 155] width 382 height 11
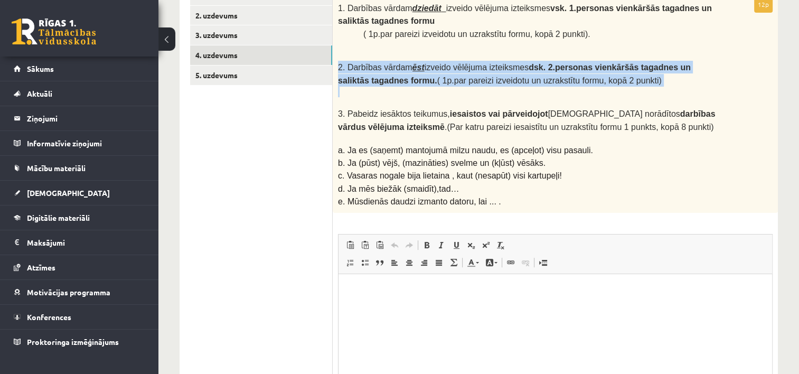
scroll to position [225, 0]
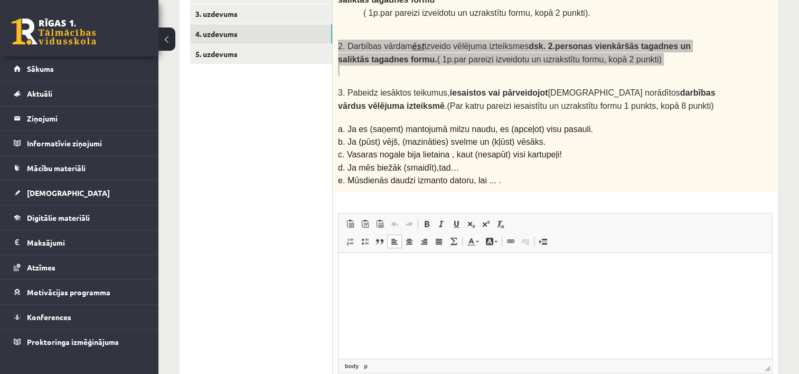
click at [441, 285] on html at bounding box center [555, 269] width 434 height 32
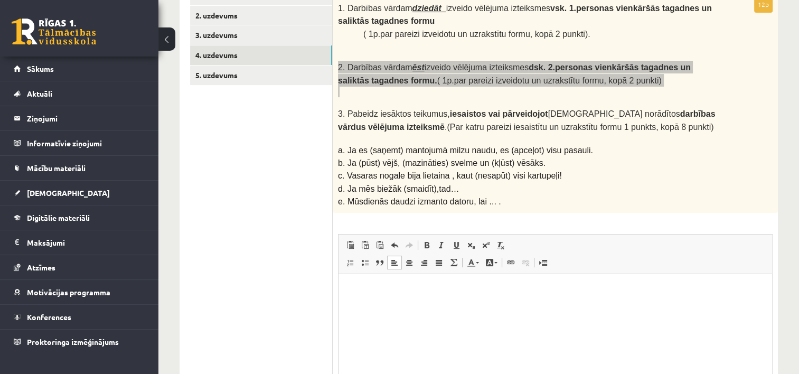
scroll to position [183, 0]
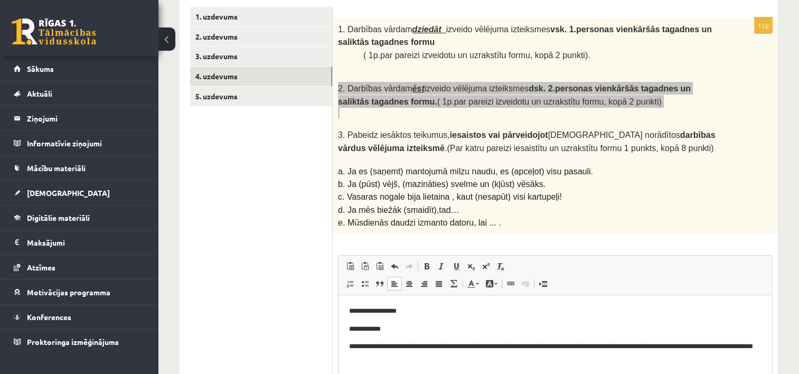
click at [407, 311] on p "**********" at bounding box center [555, 311] width 413 height 11
click at [418, 308] on p "**********" at bounding box center [555, 311] width 413 height 11
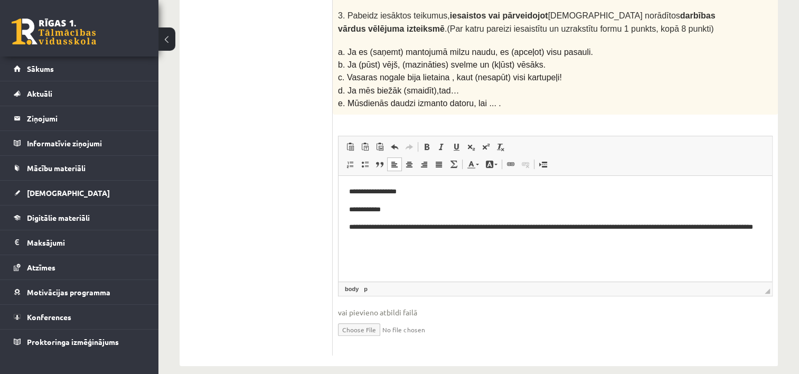
scroll to position [303, 0]
click at [434, 240] on p "**********" at bounding box center [555, 232] width 413 height 22
click at [566, 239] on p "**********" at bounding box center [555, 232] width 413 height 22
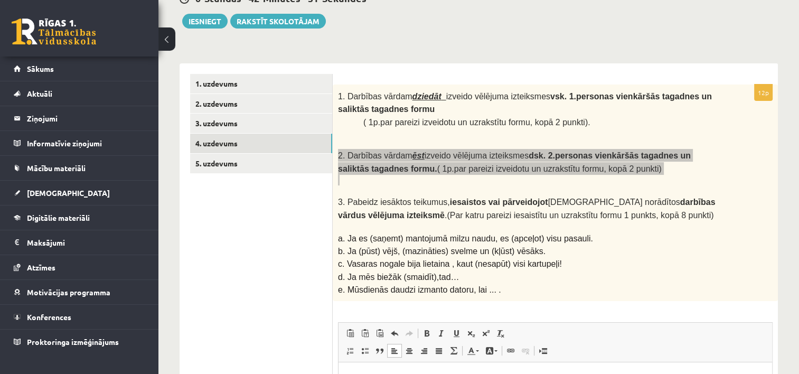
scroll to position [112, 0]
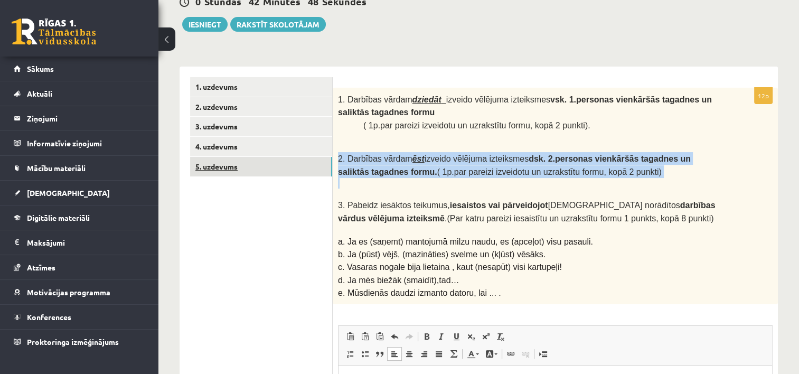
click at [216, 165] on link "5. uzdevums" at bounding box center [261, 167] width 142 height 20
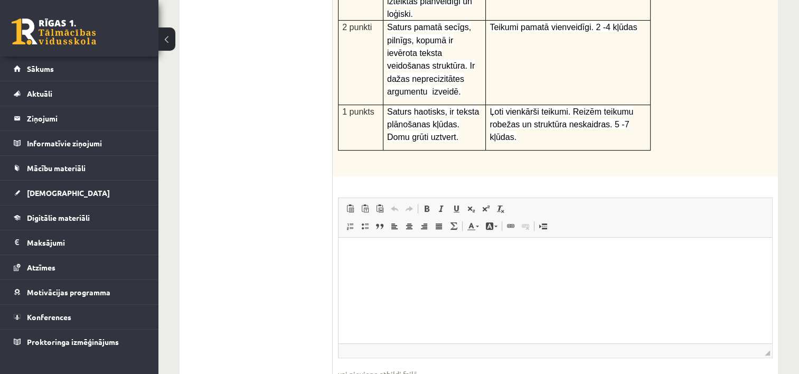
scroll to position [331, 0]
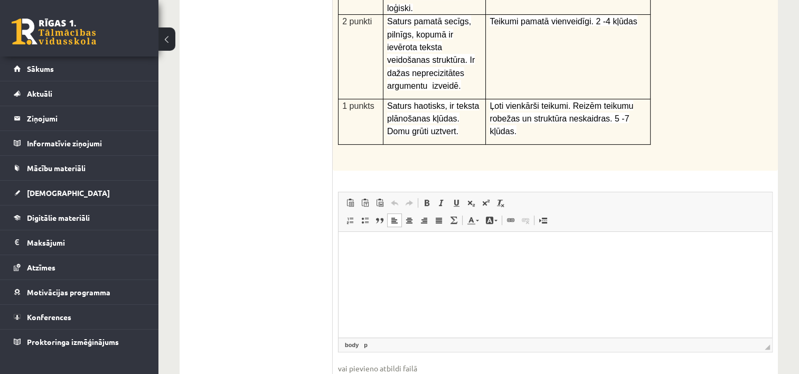
click at [524, 264] on html at bounding box center [555, 248] width 434 height 32
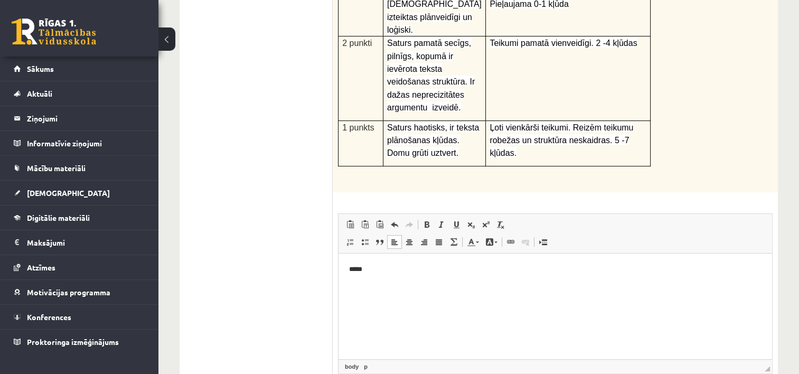
scroll to position [310, 0]
click at [410, 267] on p "**********" at bounding box center [555, 269] width 413 height 11
click at [512, 269] on p "**********" at bounding box center [555, 269] width 413 height 11
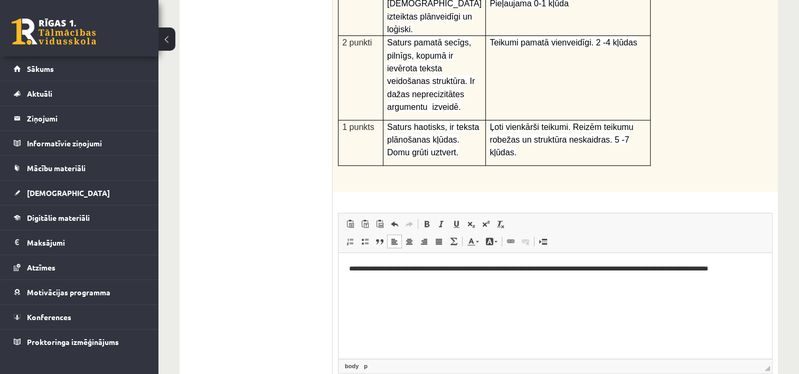
click at [714, 270] on p "**********" at bounding box center [555, 269] width 413 height 11
click at [392, 281] on p "**********" at bounding box center [555, 275] width 413 height 22
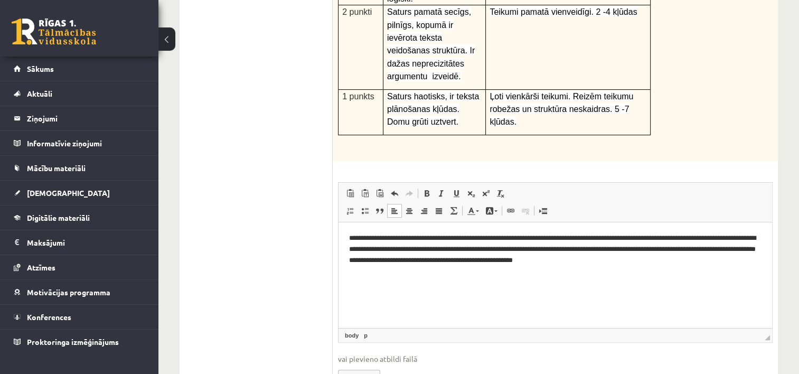
scroll to position [352, 0]
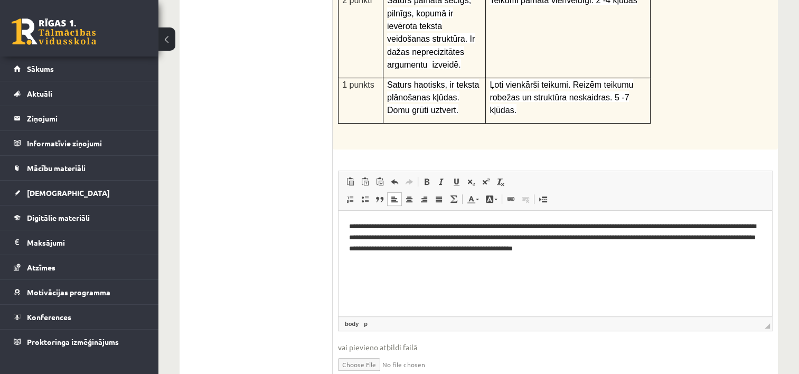
click at [658, 249] on p "**********" at bounding box center [555, 237] width 413 height 33
click at [684, 249] on p "**********" at bounding box center [555, 243] width 413 height 44
click at [711, 250] on p "**********" at bounding box center [555, 243] width 413 height 44
click at [757, 246] on p "**********" at bounding box center [555, 243] width 413 height 44
click at [468, 267] on body "**********" at bounding box center [555, 252] width 412 height 62
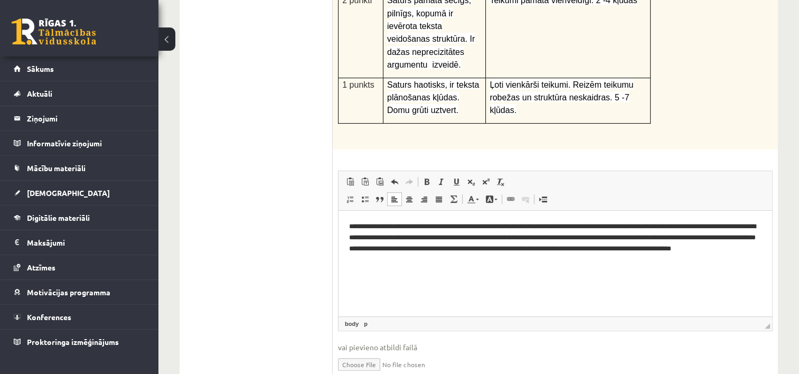
click at [468, 267] on body "**********" at bounding box center [555, 252] width 412 height 62
click at [461, 260] on p "**********" at bounding box center [555, 243] width 413 height 44
click at [396, 261] on p "**********" at bounding box center [555, 243] width 413 height 44
click at [478, 262] on p "**********" at bounding box center [555, 243] width 413 height 44
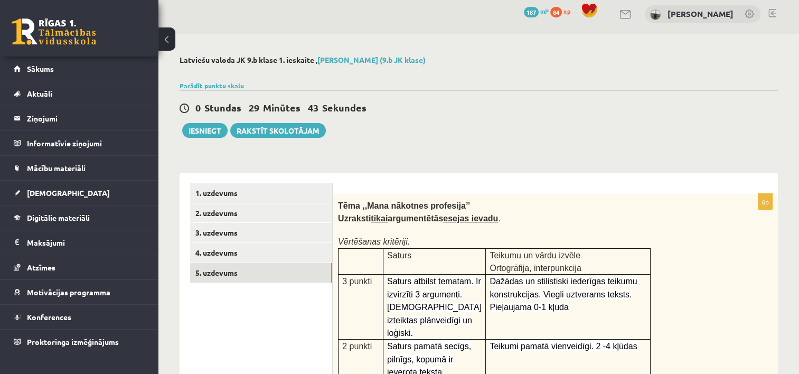
scroll to position [0, 0]
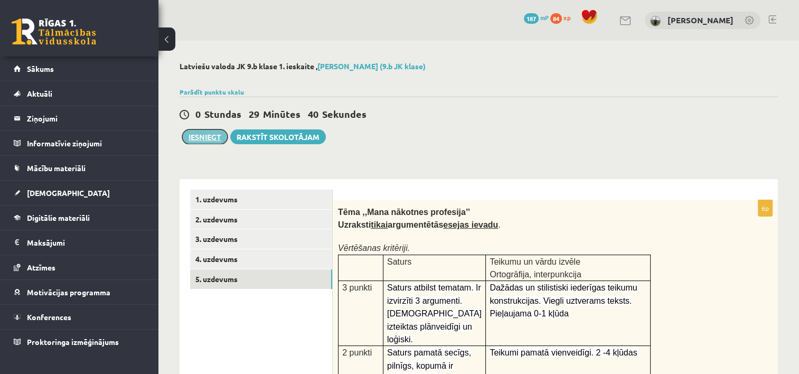
click at [211, 136] on button "Iesniegt" at bounding box center [204, 136] width 45 height 15
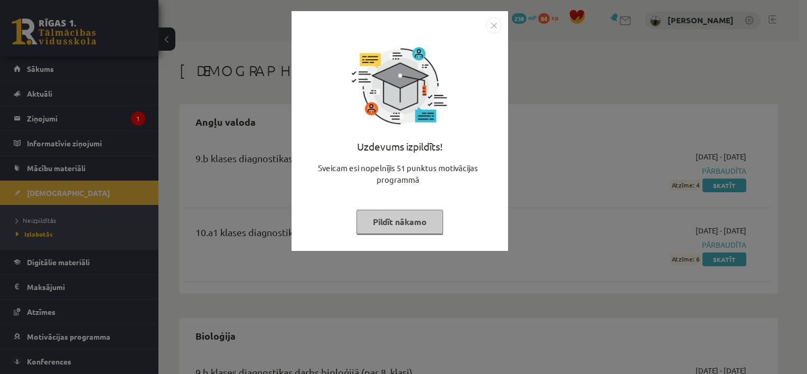
click at [406, 224] on button "Pildīt nākamo" at bounding box center [399, 222] width 87 height 24
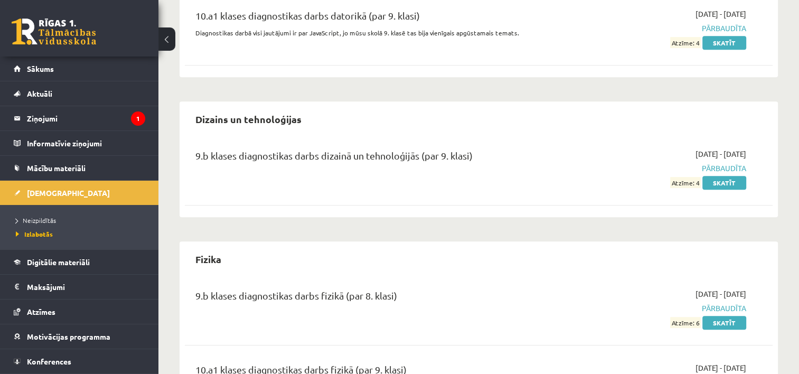
scroll to position [542, 0]
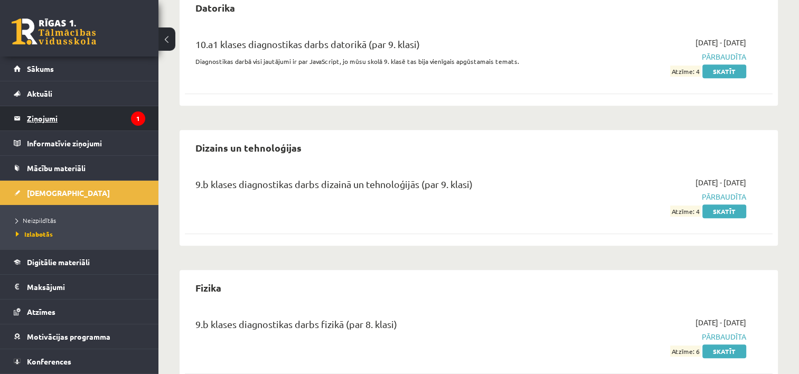
click at [46, 117] on legend "Ziņojumi 1" at bounding box center [86, 118] width 118 height 24
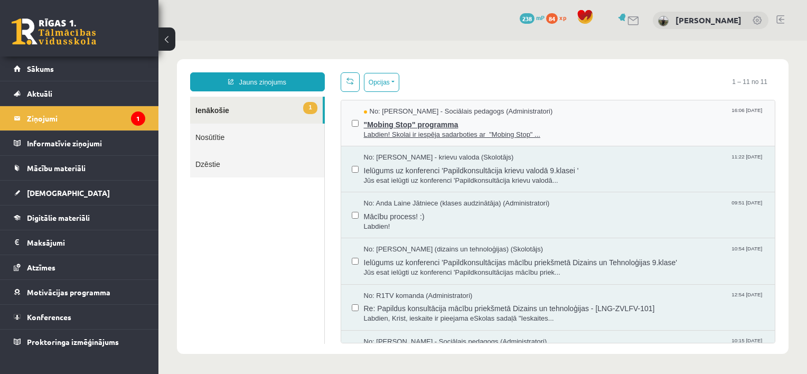
click at [446, 132] on span "Labdien! Skolai ir iespēja sadarboties ar "Mobing Stop" ..." at bounding box center [564, 135] width 401 height 10
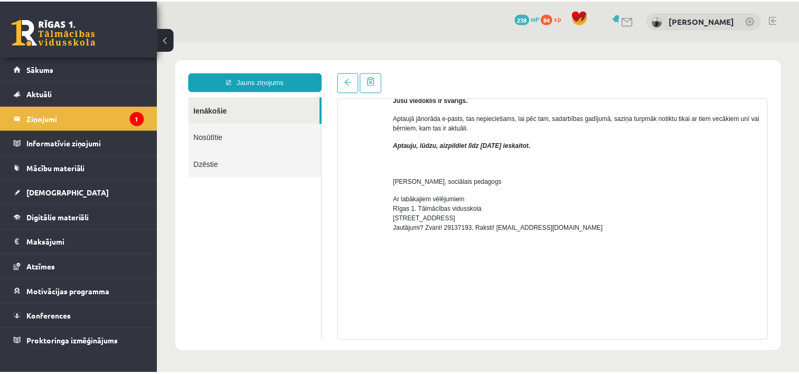
scroll to position [338, 0]
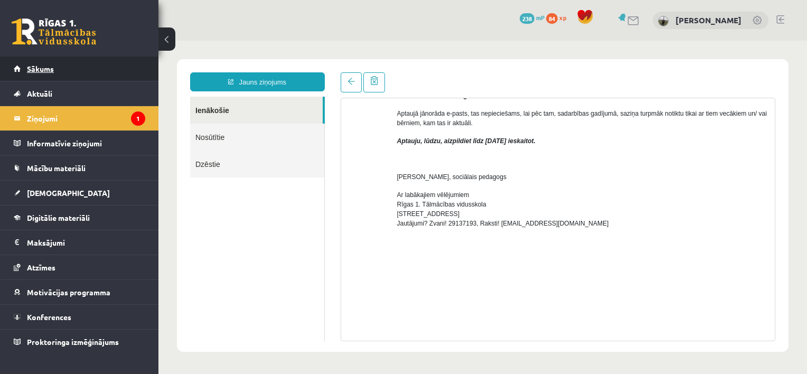
click at [40, 71] on span "Sākums" at bounding box center [40, 69] width 27 height 10
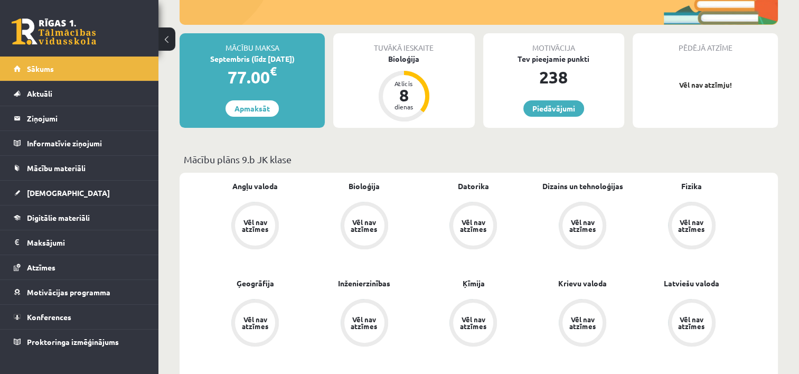
scroll to position [190, 0]
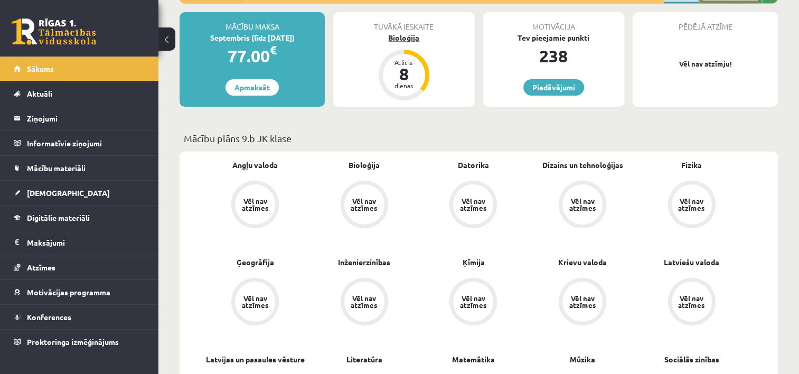
click at [407, 74] on div "8" at bounding box center [404, 73] width 32 height 17
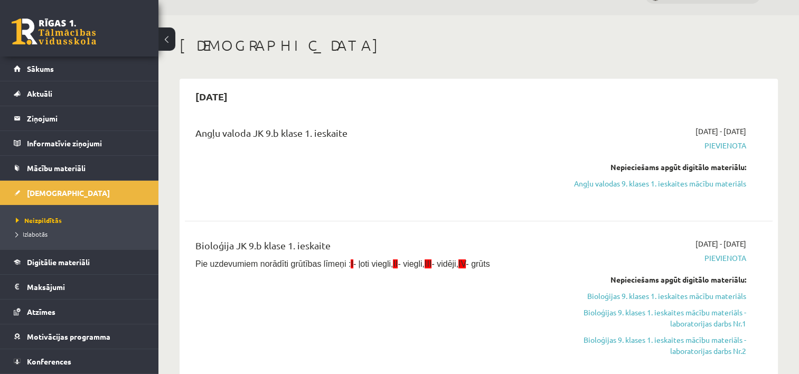
scroll to position [21, 0]
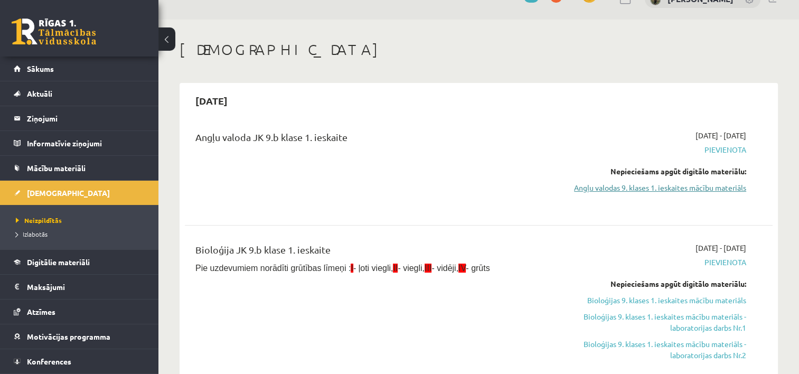
click at [698, 188] on link "Angļu valodas 9. klases 1. ieskaites mācību materiāls" at bounding box center [659, 187] width 173 height 11
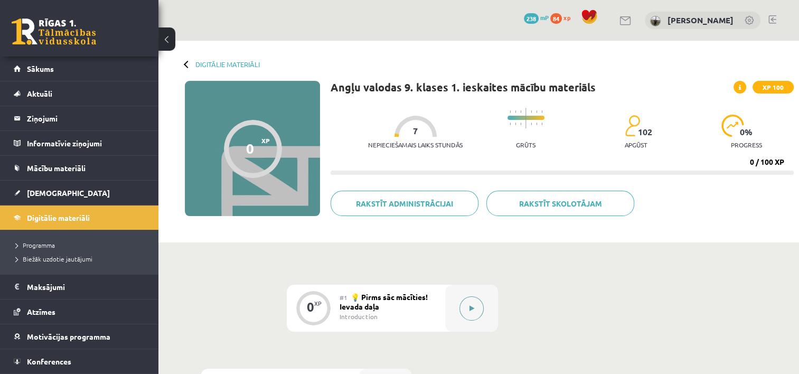
click at [471, 308] on icon at bounding box center [471, 308] width 5 height 6
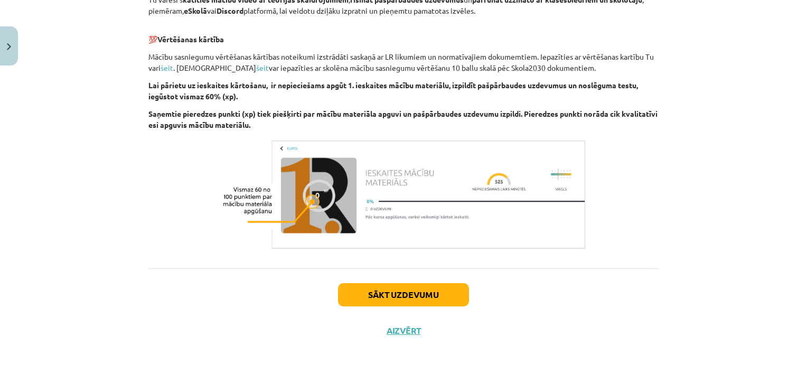
scroll to position [745, 0]
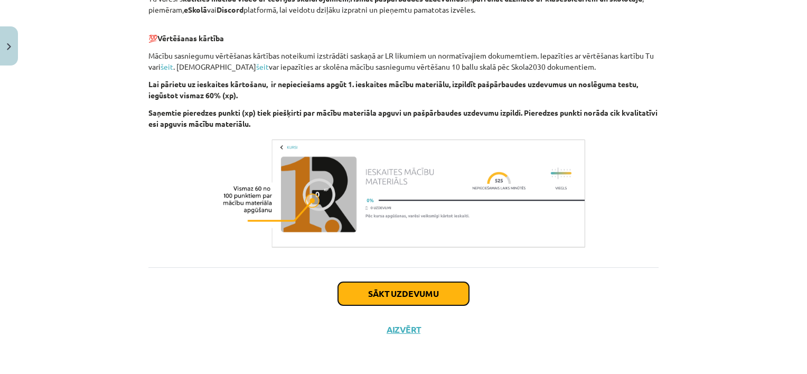
click at [371, 296] on button "Sākt uzdevumu" at bounding box center [403, 293] width 131 height 23
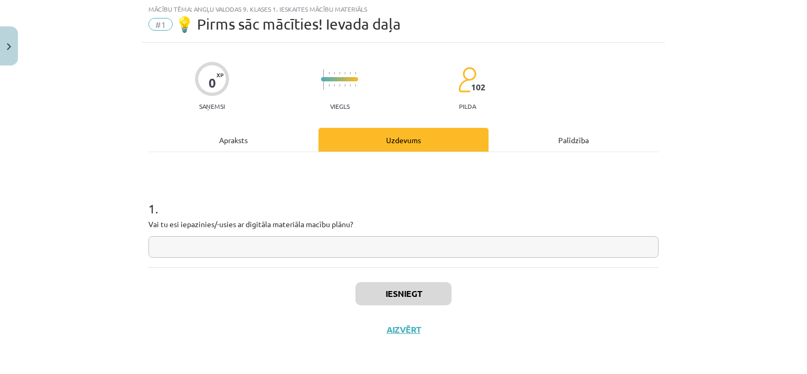
scroll to position [26, 0]
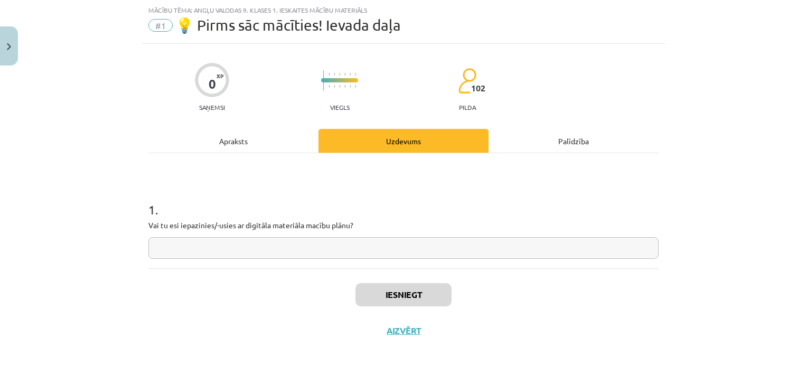
click at [305, 249] on input "text" at bounding box center [403, 248] width 510 height 22
type input "**"
click at [404, 300] on button "Iesniegt" at bounding box center [403, 294] width 96 height 23
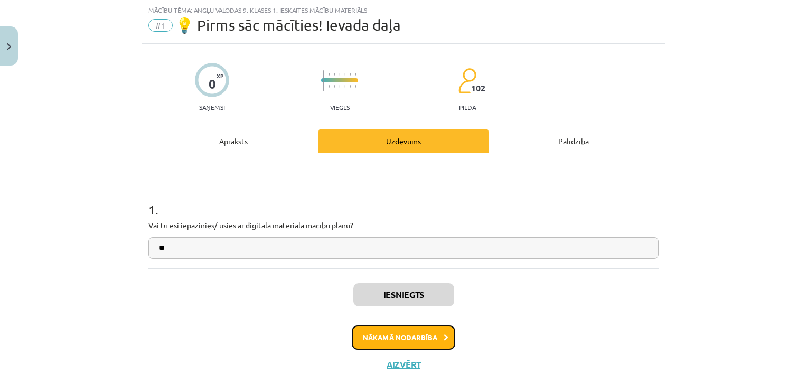
click at [403, 340] on button "Nākamā nodarbība" at bounding box center [404, 337] width 104 height 24
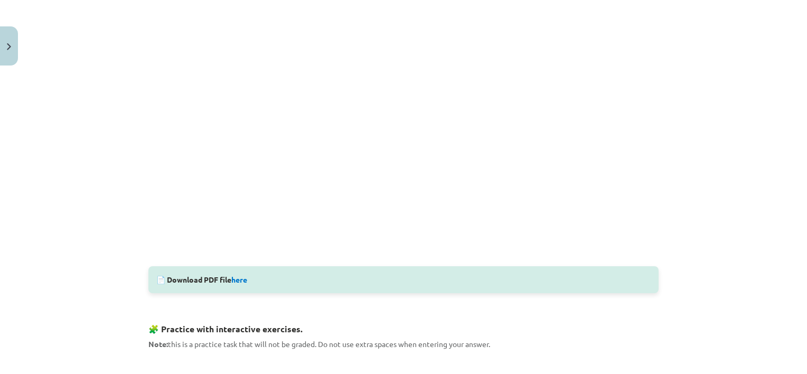
scroll to position [294, 0]
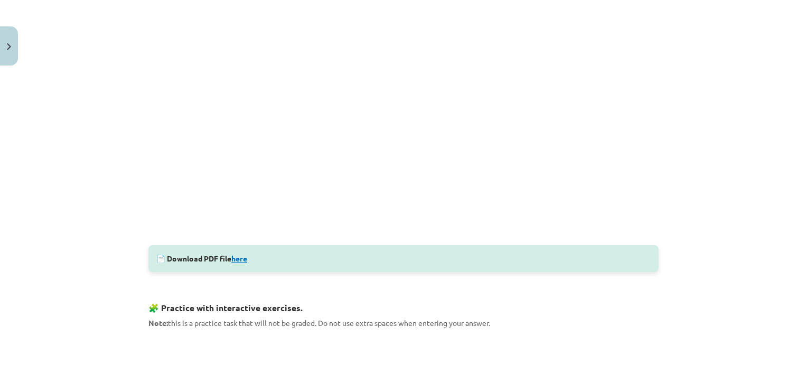
click at [237, 258] on link "here" at bounding box center [239, 258] width 16 height 10
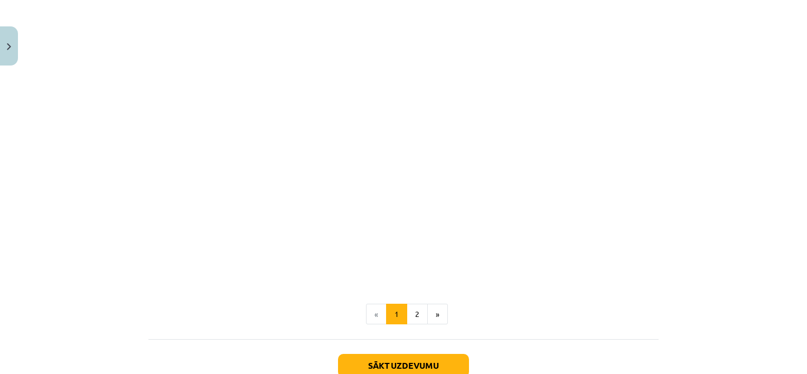
scroll to position [645, 0]
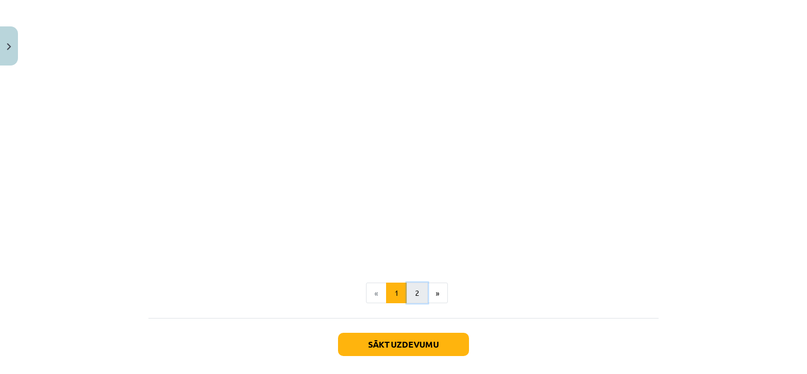
click at [411, 291] on button "2" at bounding box center [417, 293] width 21 height 21
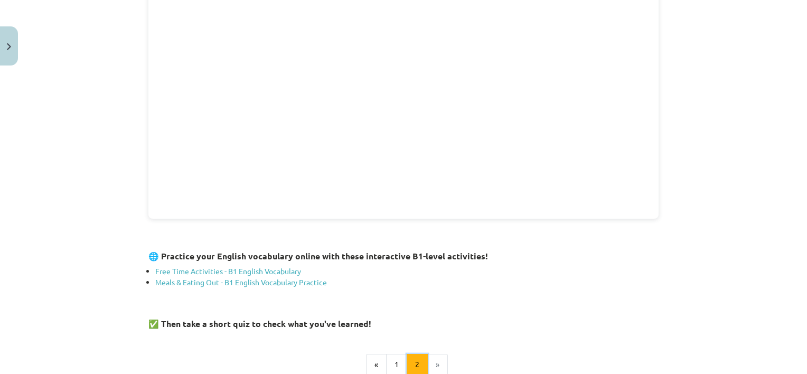
scroll to position [189, 0]
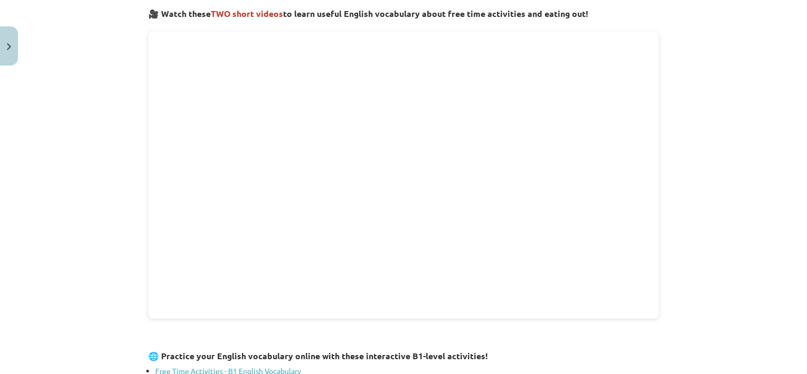
click at [798, 373] on html "0 Dāvanas 238 mP 84 xp [PERSON_NAME] Sākums Aktuāli Kā mācīties [PERSON_NAME] K…" at bounding box center [403, 187] width 807 height 374
drag, startPoint x: 798, startPoint y: 373, endPoint x: 805, endPoint y: 368, distance: 8.6
click at [805, 368] on div "Mācību tēma: Angļu valodas 9. klases 1. ieskaites mācību materiāls #2 🔤 Topic 1…" at bounding box center [403, 187] width 807 height 374
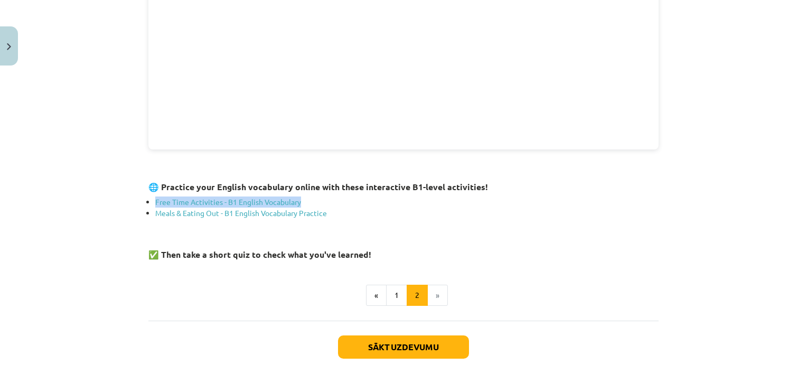
scroll to position [407, 0]
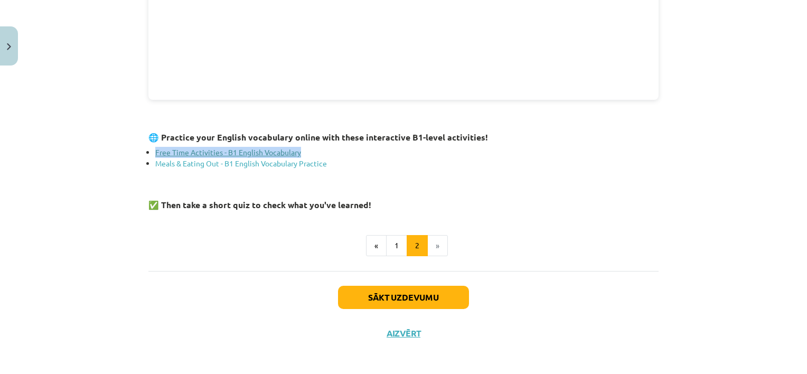
click at [246, 150] on link "Free Time Activities - B1 English Vocabulary" at bounding box center [228, 152] width 146 height 10
click at [408, 294] on button "Sākt uzdevumu" at bounding box center [403, 297] width 131 height 23
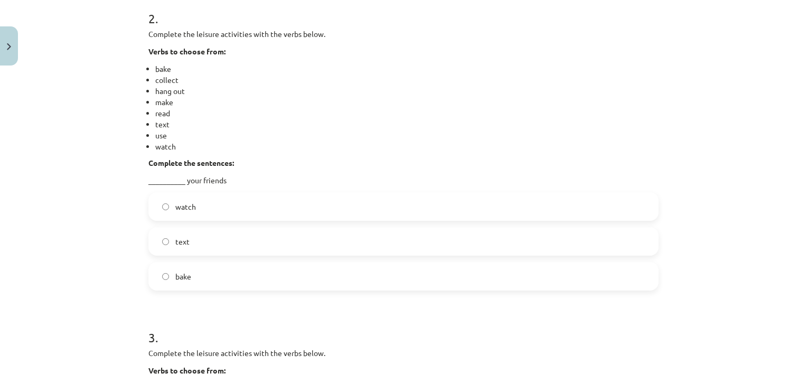
scroll to position [554, 0]
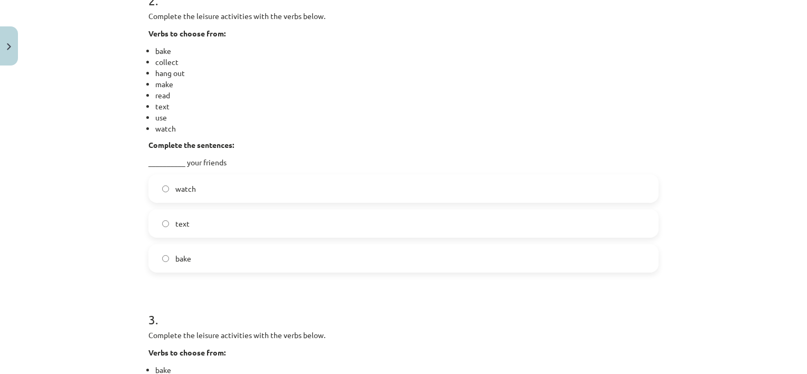
click at [164, 230] on label "text" at bounding box center [403, 223] width 508 height 26
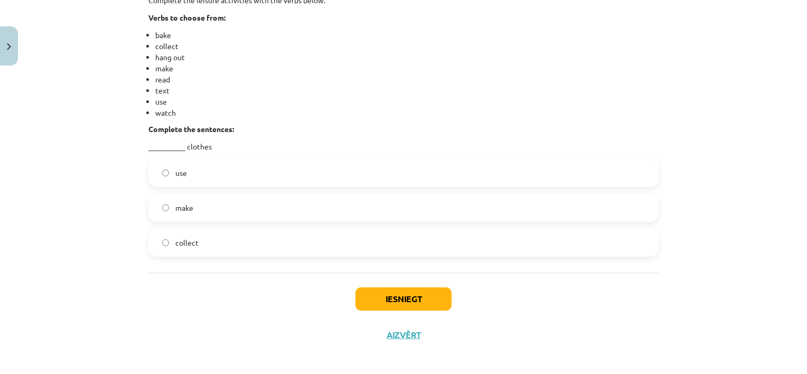
scroll to position [892, 0]
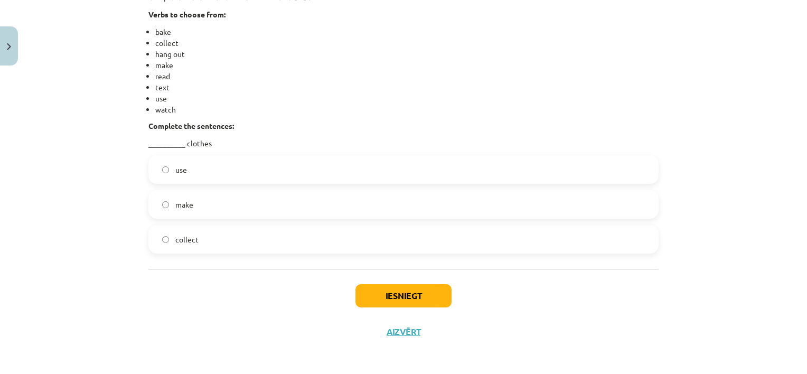
click at [253, 237] on label "collect" at bounding box center [403, 239] width 508 height 26
click at [382, 298] on button "Iesniegt" at bounding box center [403, 295] width 96 height 23
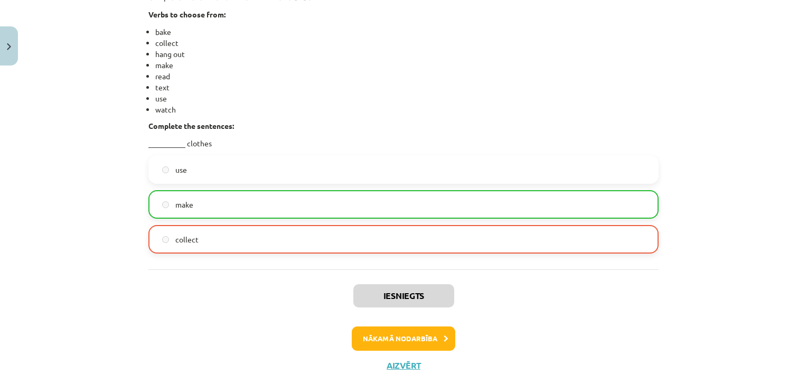
click at [162, 209] on label "make" at bounding box center [403, 204] width 508 height 26
click at [396, 338] on button "Nākamā nodarbība" at bounding box center [404, 338] width 104 height 24
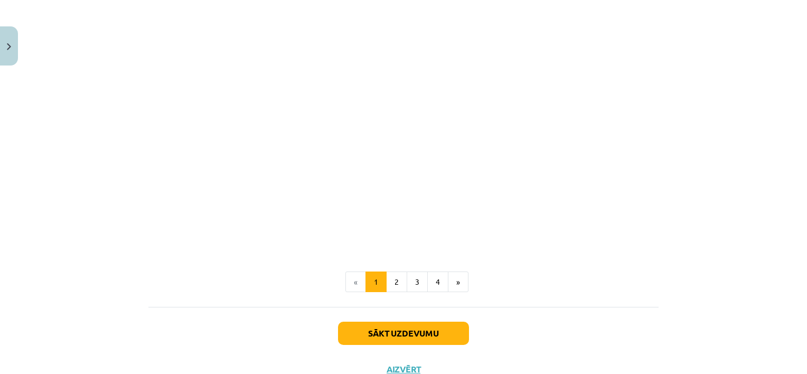
scroll to position [1122, 0]
click at [387, 278] on button "2" at bounding box center [396, 281] width 21 height 21
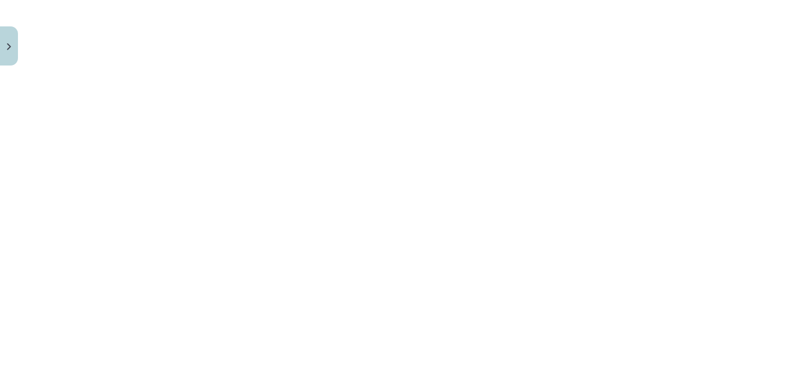
scroll to position [189, 0]
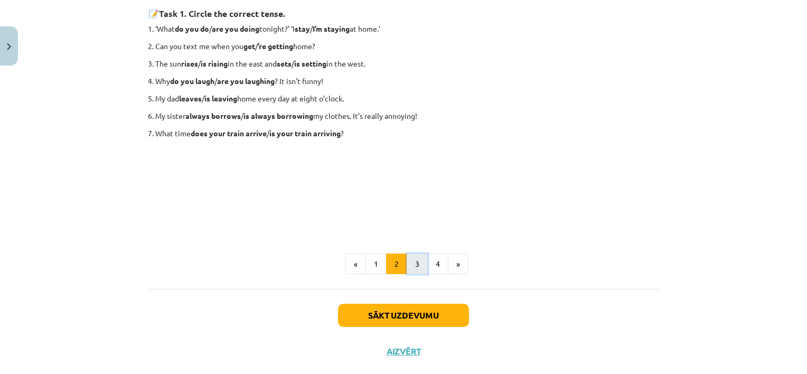
click at [410, 263] on button "3" at bounding box center [417, 263] width 21 height 21
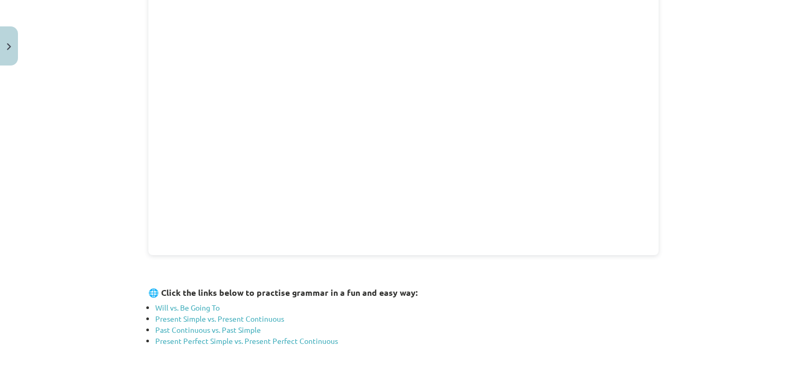
scroll to position [308, 0]
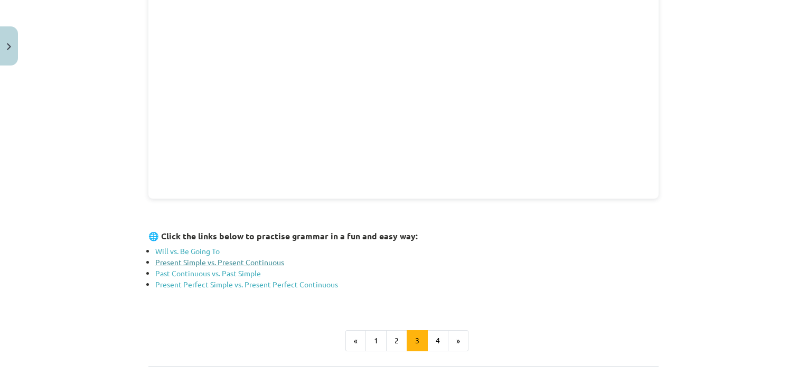
click at [201, 261] on link "Present Simple vs. Present Continuous" at bounding box center [219, 262] width 129 height 10
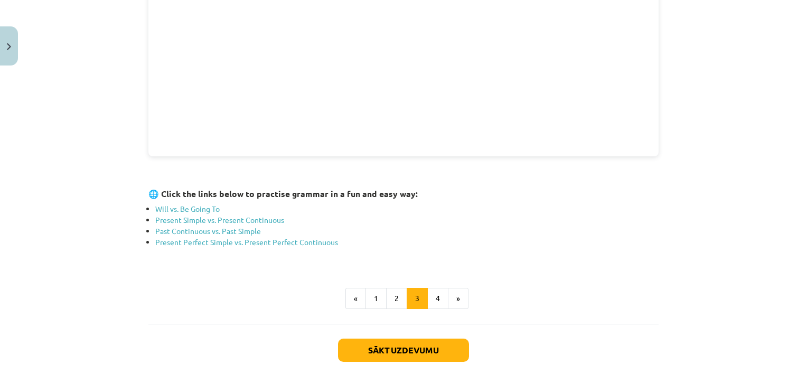
scroll to position [372, 0]
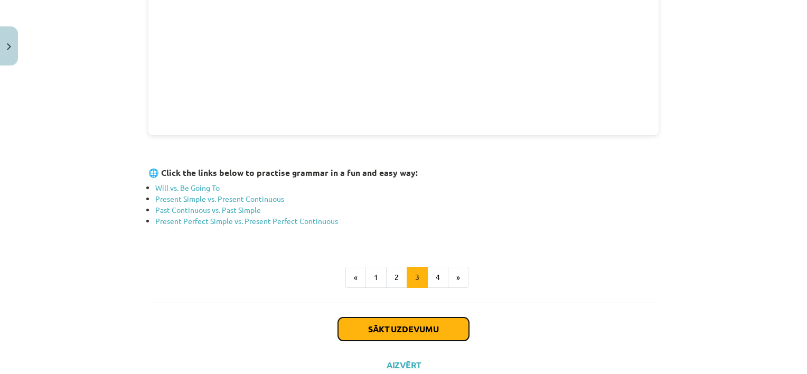
click at [416, 333] on button "Sākt uzdevumu" at bounding box center [403, 328] width 131 height 23
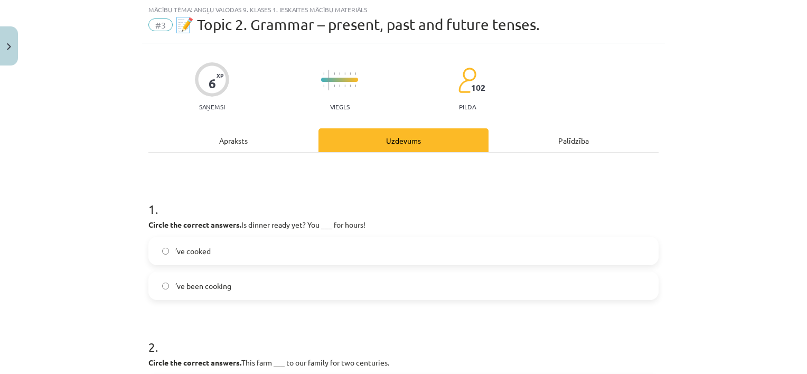
scroll to position [26, 0]
click at [218, 291] on label "’ve been cooking" at bounding box center [403, 286] width 508 height 26
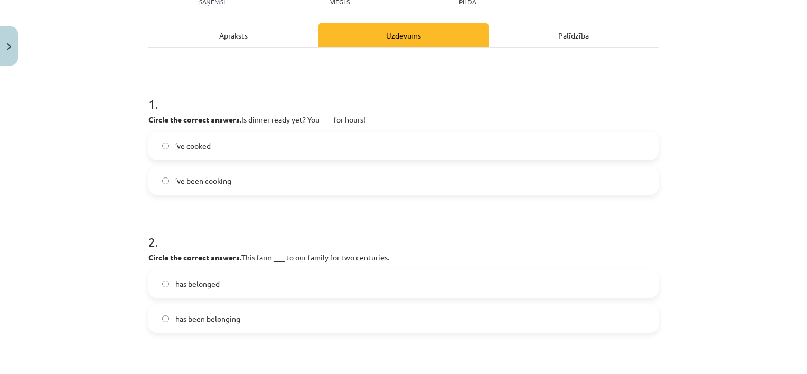
scroll to position [153, 0]
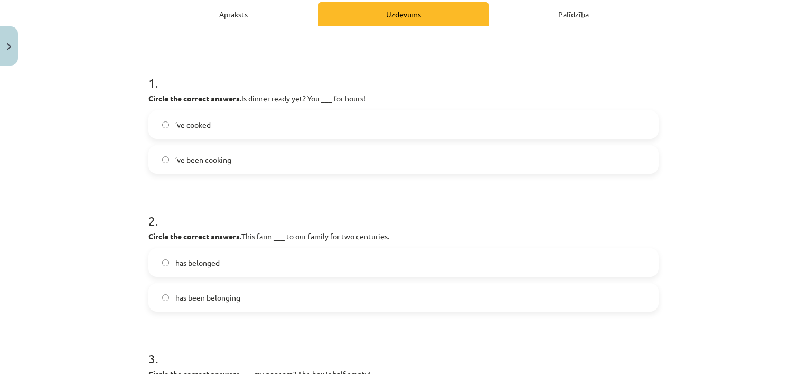
click at [241, 296] on label "has been belonging" at bounding box center [403, 297] width 508 height 26
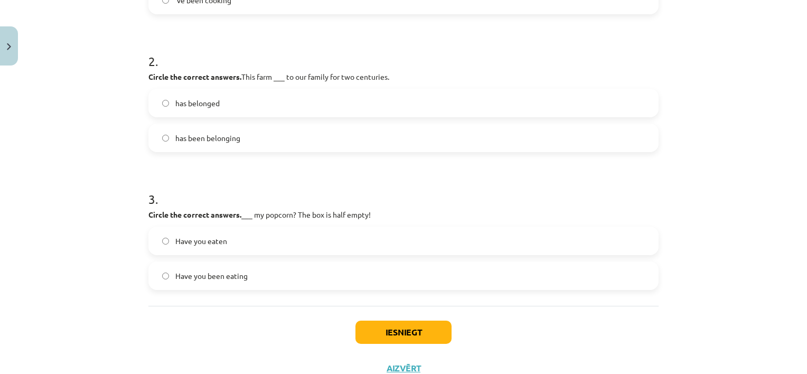
scroll to position [322, 0]
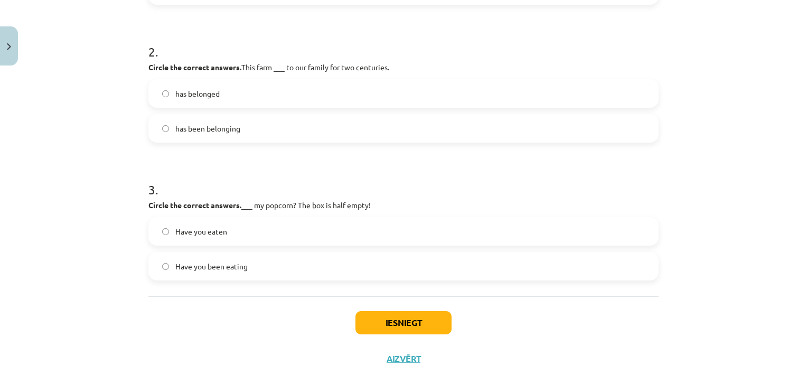
click at [197, 234] on span "Have you eaten" at bounding box center [201, 231] width 52 height 11
click at [391, 327] on button "Iesniegt" at bounding box center [403, 322] width 96 height 23
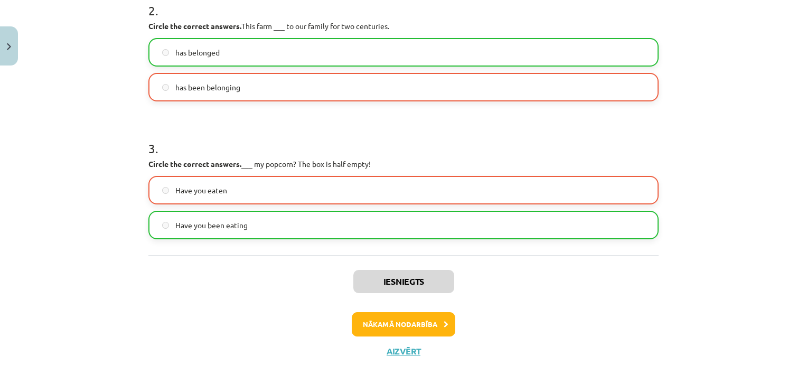
scroll to position [384, 0]
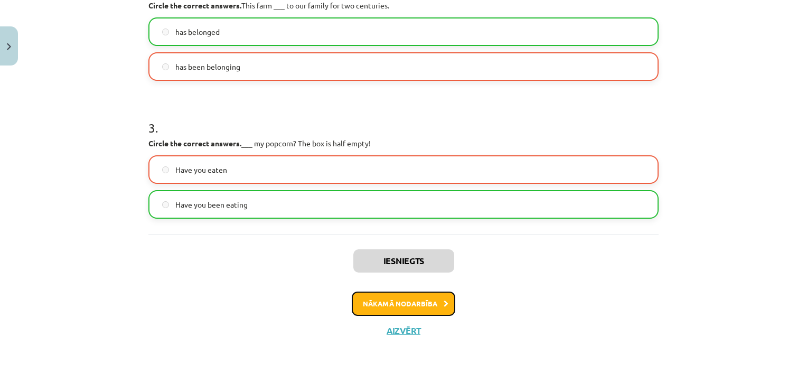
click at [391, 302] on button "Nākamā nodarbība" at bounding box center [404, 303] width 104 height 24
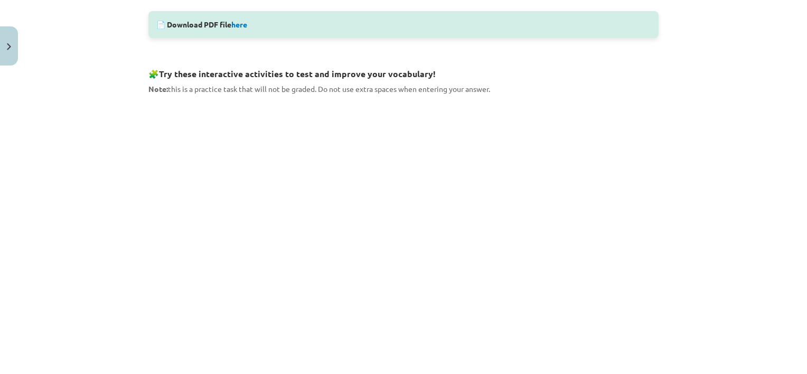
scroll to position [533, 0]
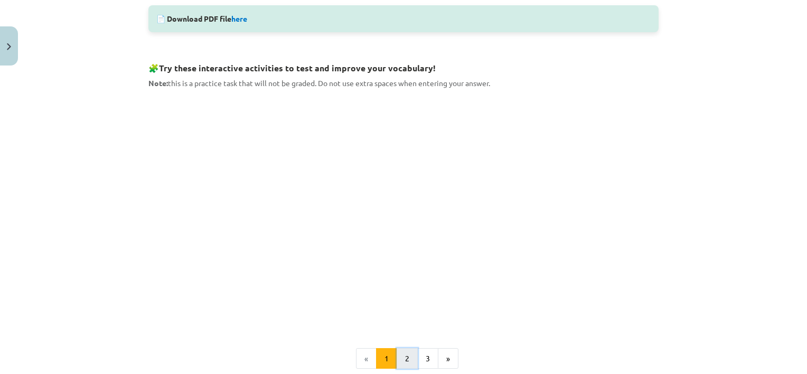
click at [407, 360] on button "2" at bounding box center [407, 358] width 21 height 21
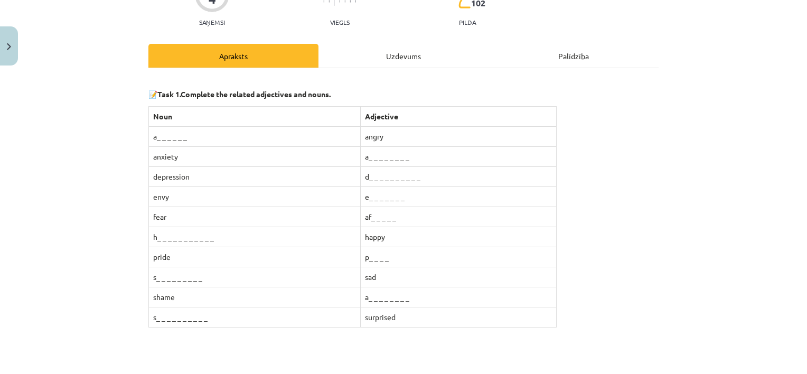
scroll to position [104, 0]
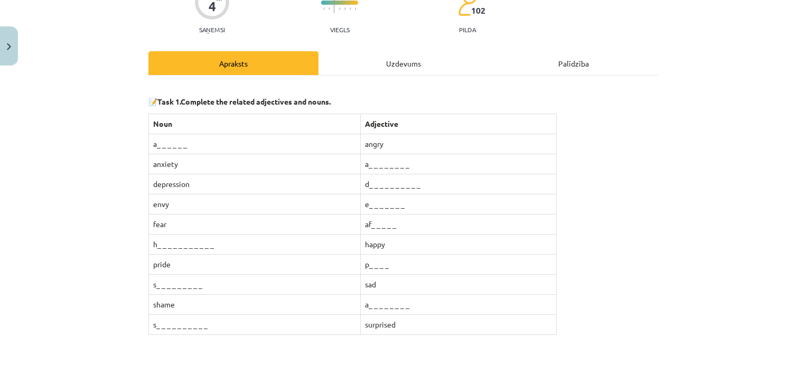
click at [183, 144] on td "a_ _ _ _ _ _" at bounding box center [255, 144] width 212 height 20
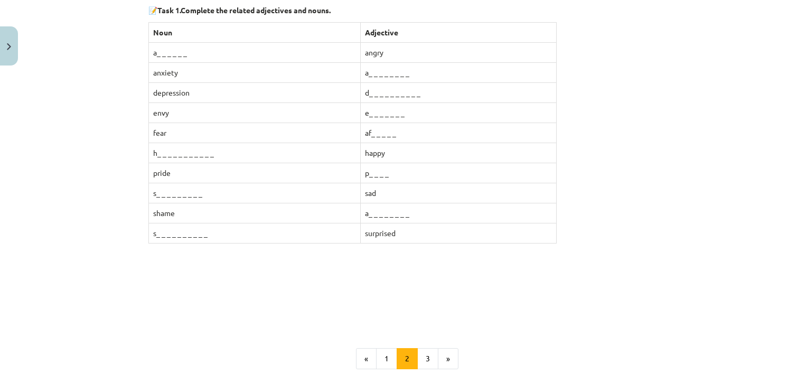
scroll to position [210, 0]
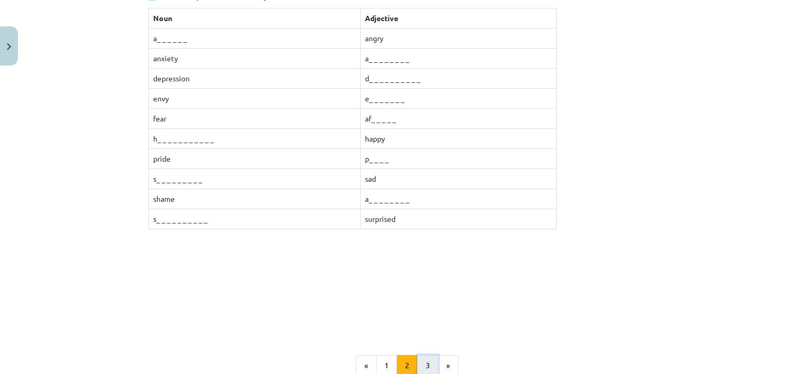
click at [425, 357] on button "3" at bounding box center [427, 365] width 21 height 21
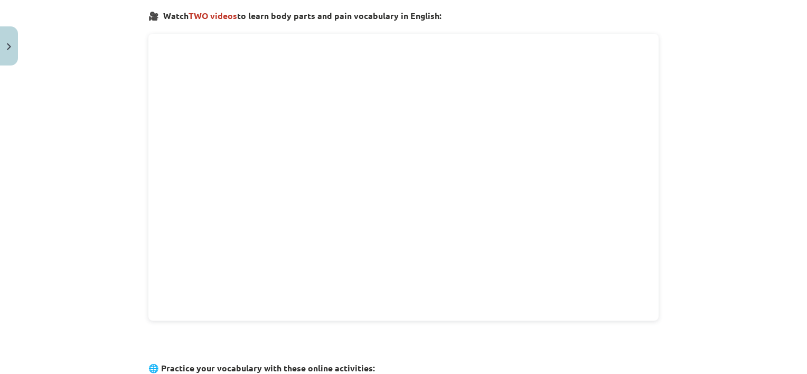
scroll to position [0, 0]
